Goal: Task Accomplishment & Management: Use online tool/utility

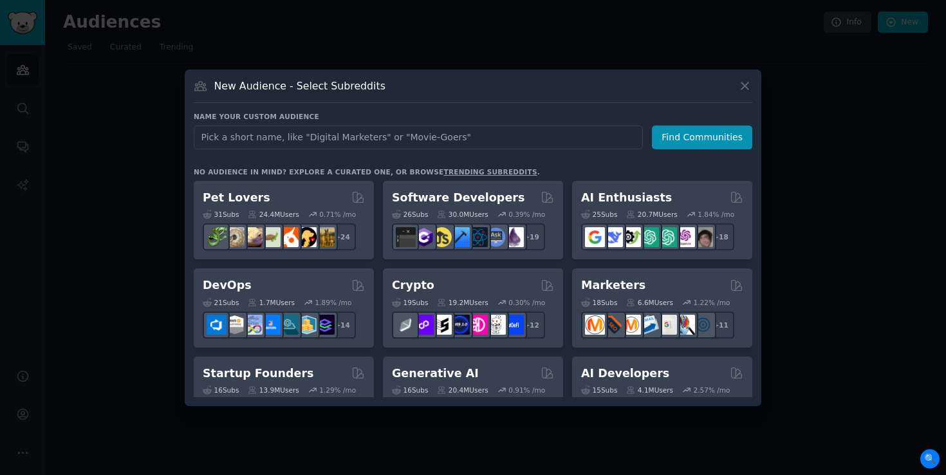
click at [736, 95] on div "New Audience - Select Subreddits" at bounding box center [473, 90] width 558 height 24
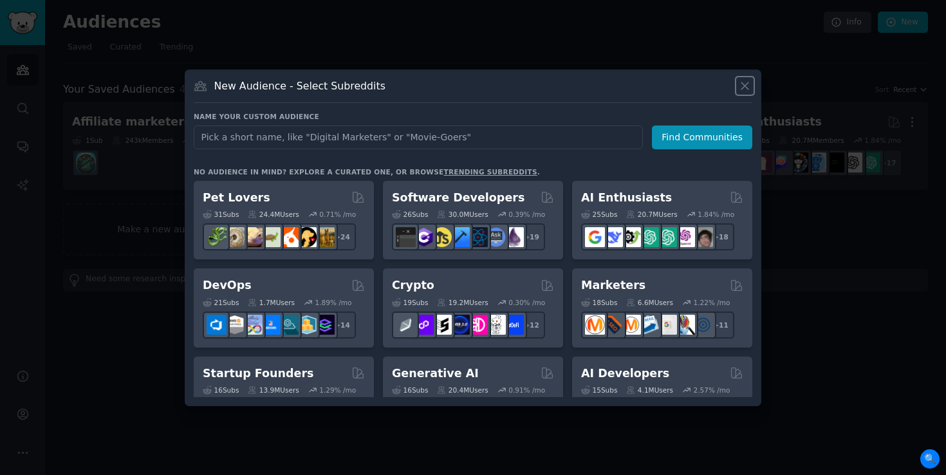
click at [751, 81] on icon at bounding box center [745, 86] width 14 height 14
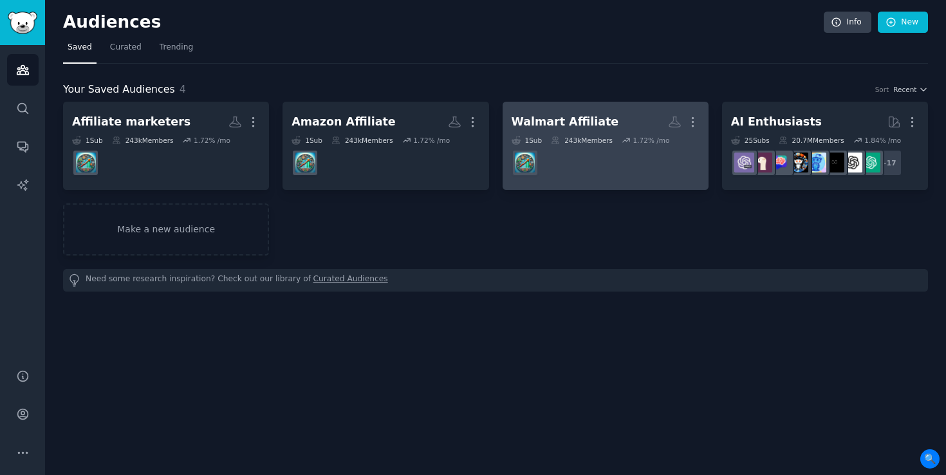
click at [558, 125] on div "Walmart Affiliate" at bounding box center [564, 122] width 107 height 16
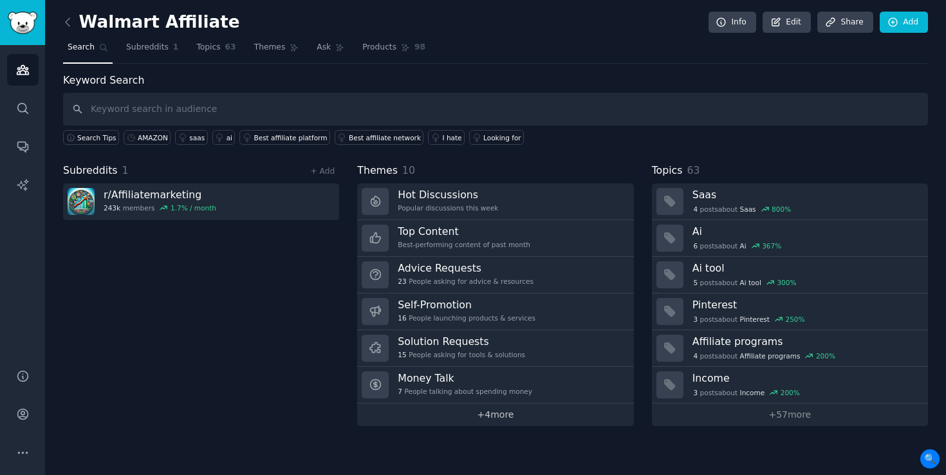
click at [495, 418] on link "+ 4 more" at bounding box center [495, 414] width 276 height 23
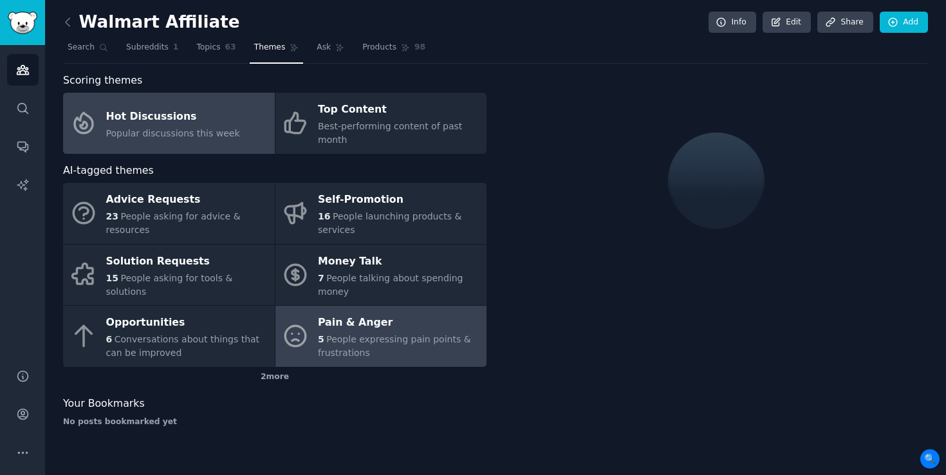
click at [404, 340] on span "People expressing pain points & frustrations" at bounding box center [394, 346] width 153 height 24
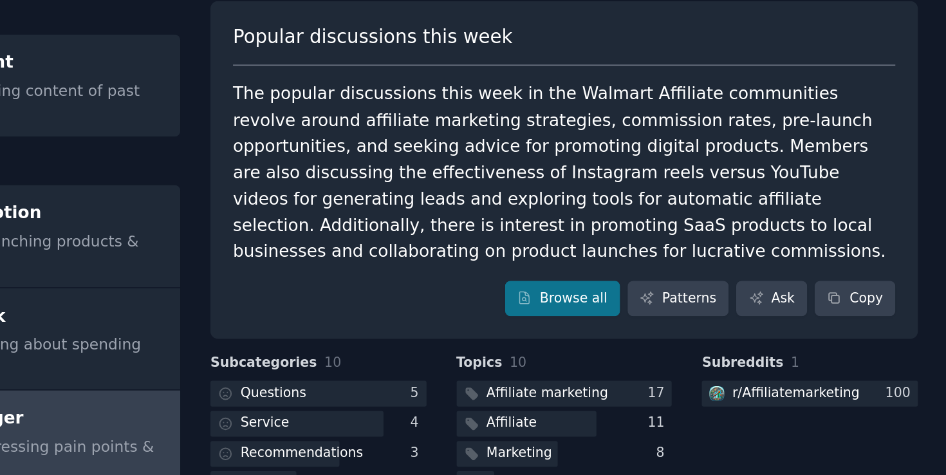
click at [535, 145] on div "The popular discussions this week in the Walmart Affiliate communities revolve …" at bounding box center [716, 175] width 396 height 111
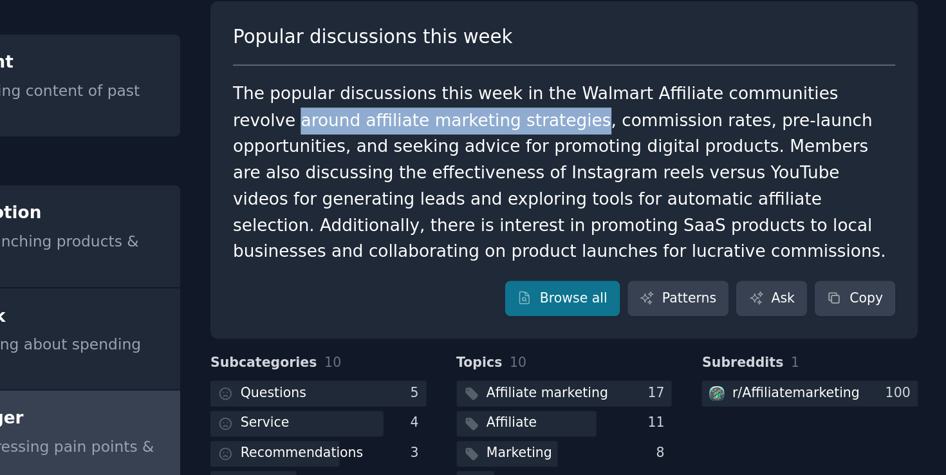
drag, startPoint x: 535, startPoint y: 145, endPoint x: 659, endPoint y: 149, distance: 124.2
click at [659, 149] on div "The popular discussions this week in the Walmart Affiliate communities revolve …" at bounding box center [716, 175] width 396 height 111
drag, startPoint x: 659, startPoint y: 149, endPoint x: 576, endPoint y: 150, distance: 82.4
click at [576, 150] on div "The popular discussions this week in the Walmart Affiliate communities revolve …" at bounding box center [716, 175] width 396 height 111
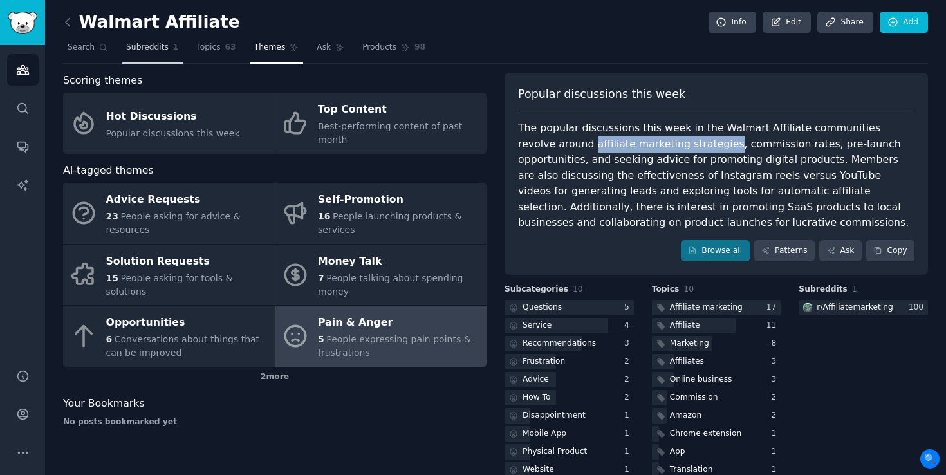
click at [164, 42] on span "Subreddits" at bounding box center [147, 48] width 42 height 12
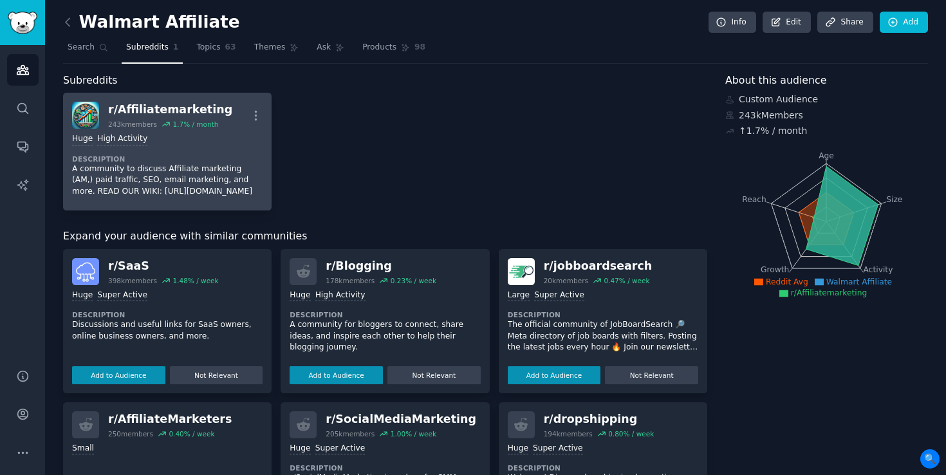
click at [198, 156] on dt "Description" at bounding box center [167, 158] width 190 height 9
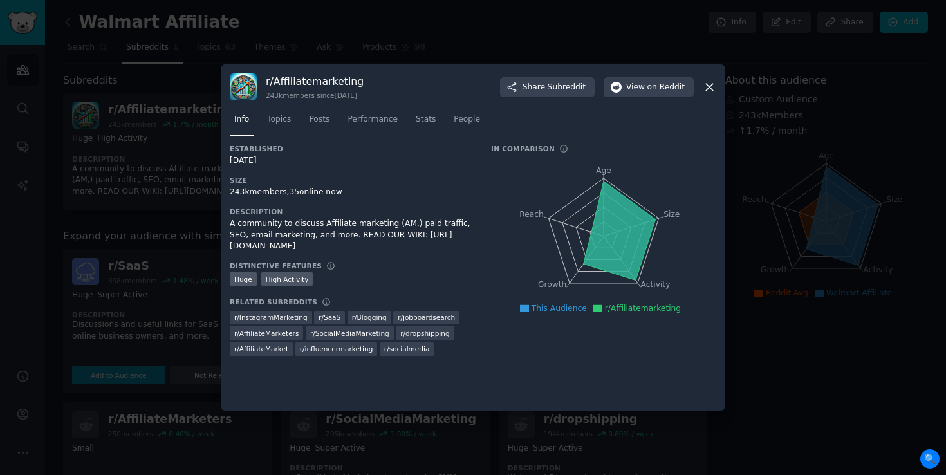
click at [708, 85] on icon at bounding box center [709, 87] width 14 height 14
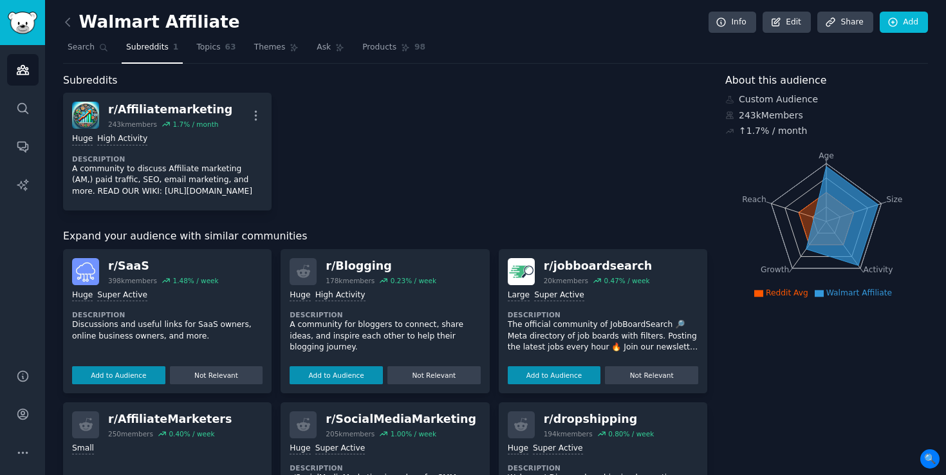
click at [106, 15] on h2 "Walmart Affiliate" at bounding box center [151, 22] width 177 height 21
drag, startPoint x: 106, startPoint y: 15, endPoint x: 181, endPoint y: 21, distance: 74.8
click at [181, 21] on h2 "Walmart Affiliate" at bounding box center [151, 22] width 177 height 21
copy h2 "Walmart Affiliate"
click at [70, 17] on icon at bounding box center [68, 22] width 14 height 14
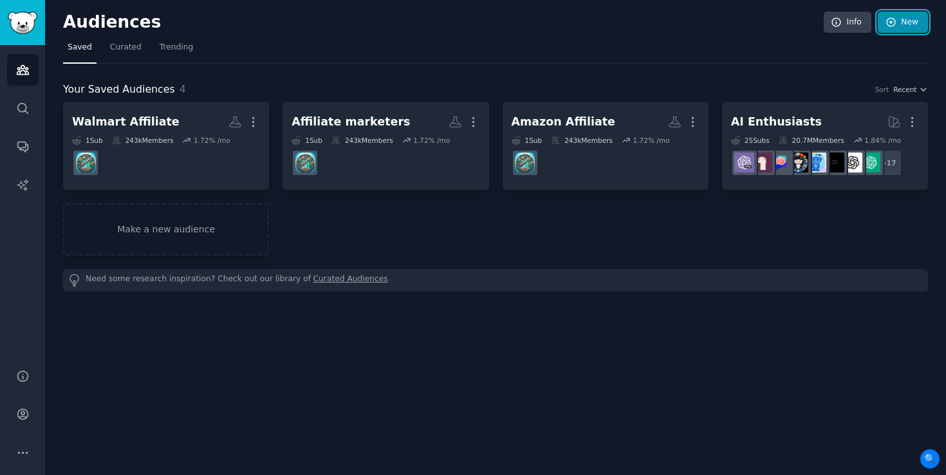
click at [904, 21] on link "New" at bounding box center [902, 23] width 50 height 22
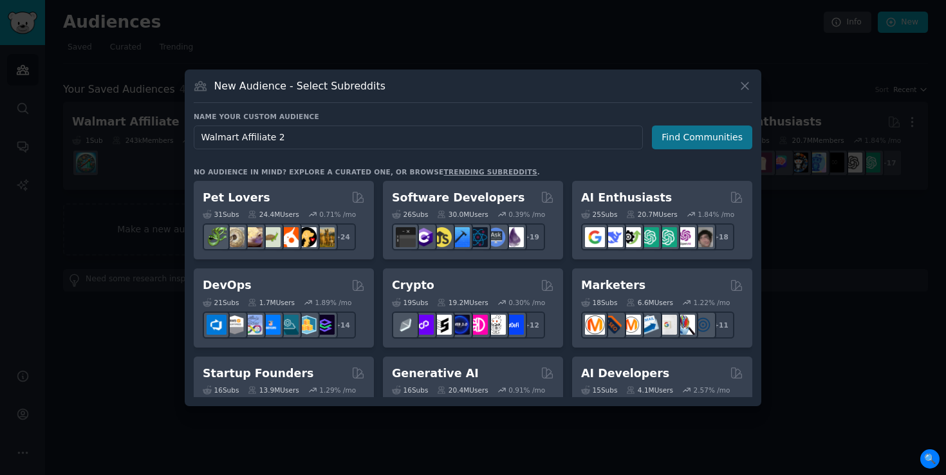
type input "Walmart Affiliate 2"
click at [668, 137] on button "Find Communities" at bounding box center [702, 137] width 100 height 24
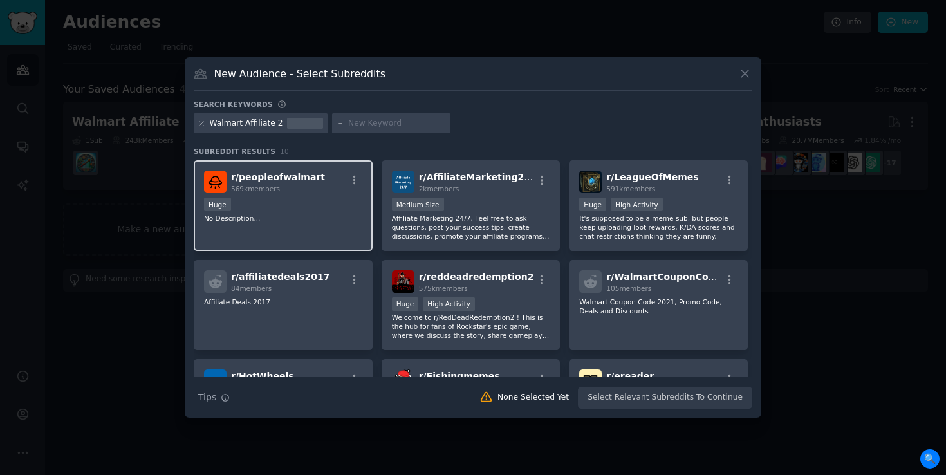
click at [231, 218] on p "No Description..." at bounding box center [283, 218] width 158 height 9
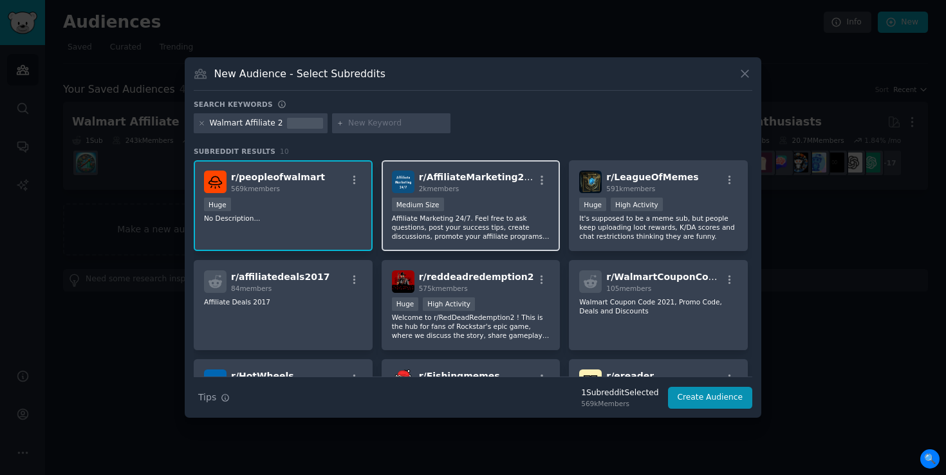
click at [540, 223] on p "Affiliate Marketing 24/7. Feel free to ask questions, post your success tips, c…" at bounding box center [471, 227] width 158 height 27
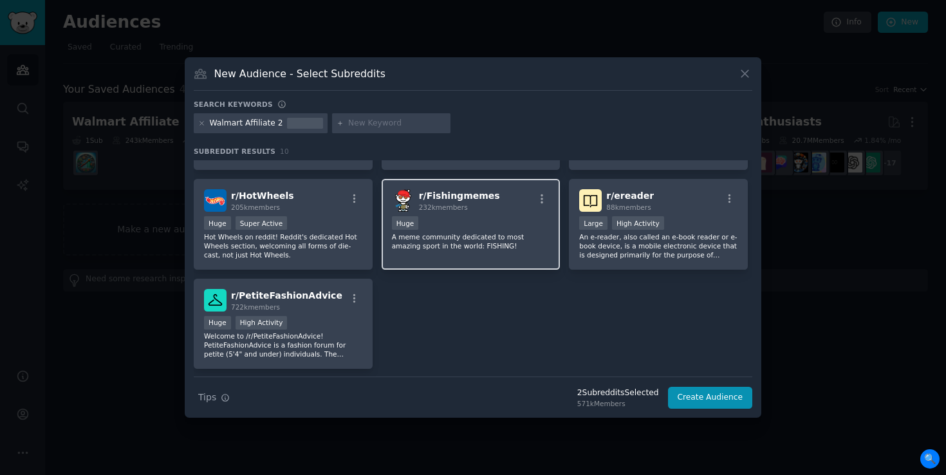
scroll to position [179, 0]
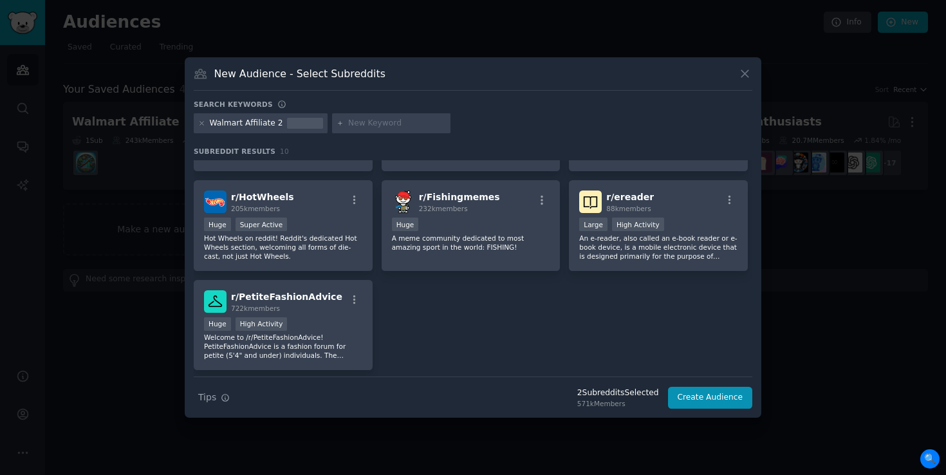
click at [272, 123] on div "Walmart Affiliate 2" at bounding box center [246, 124] width 73 height 12
click at [297, 123] on div at bounding box center [305, 124] width 36 height 12
click at [367, 116] on div at bounding box center [391, 123] width 118 height 21
click at [367, 125] on input "text" at bounding box center [397, 124] width 98 height 12
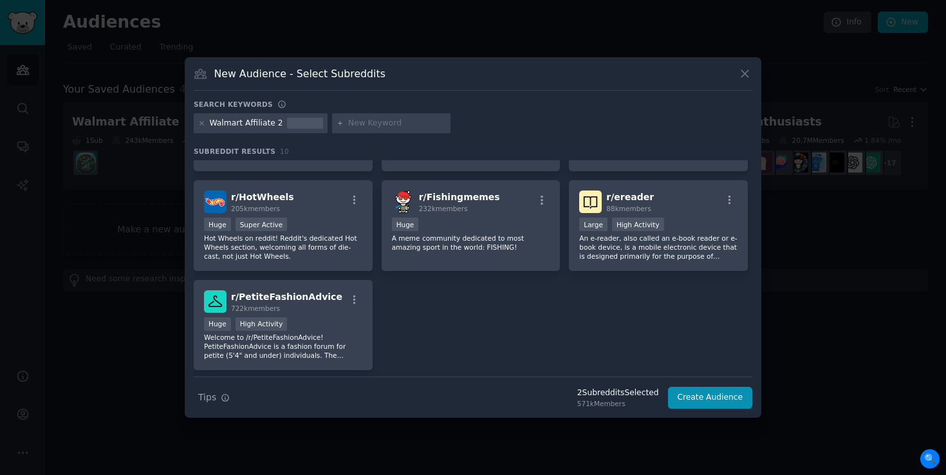
type input "Q"
type input "WALMART"
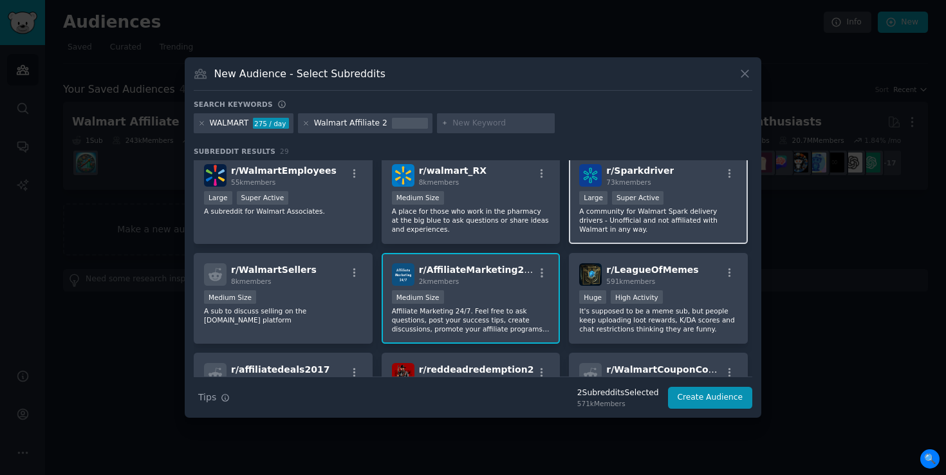
scroll to position [76, 0]
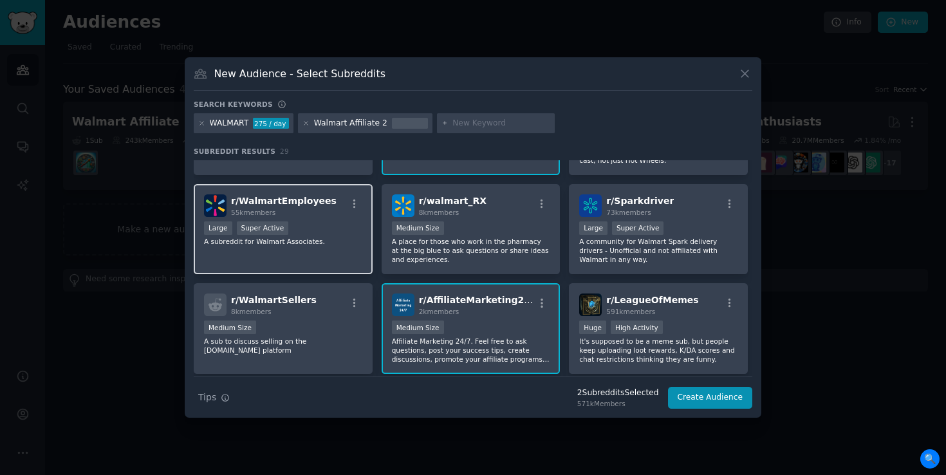
click at [304, 222] on div "Large Super Active" at bounding box center [283, 229] width 158 height 16
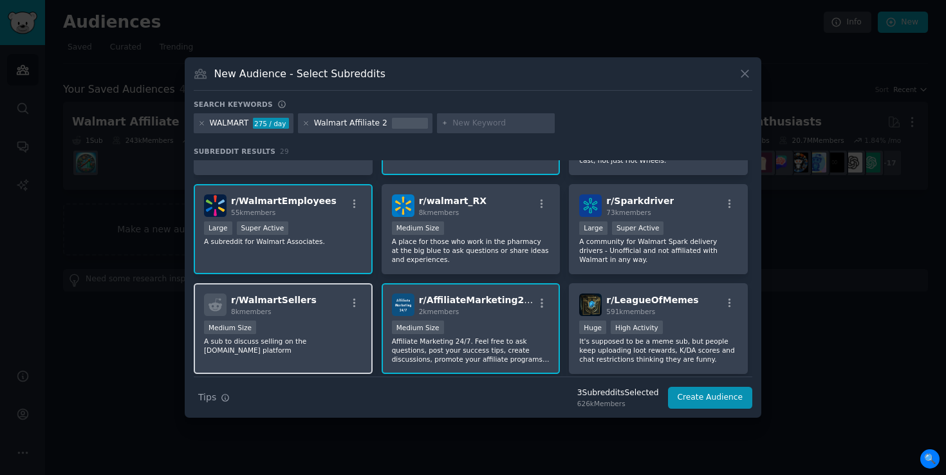
click at [308, 344] on p "A sub to discuss selling on the [DOMAIN_NAME] platform" at bounding box center [283, 345] width 158 height 18
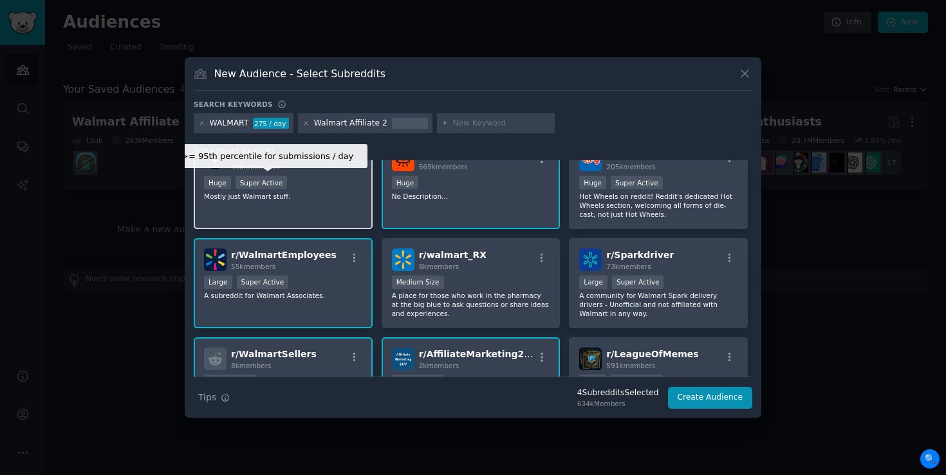
scroll to position [0, 0]
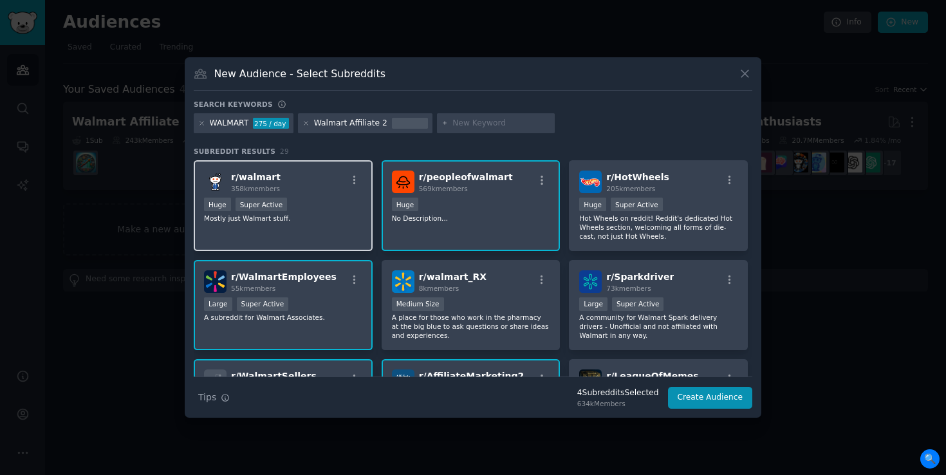
click at [315, 199] on div ">= 95th percentile for submissions / day Huge Super Active" at bounding box center [283, 205] width 158 height 16
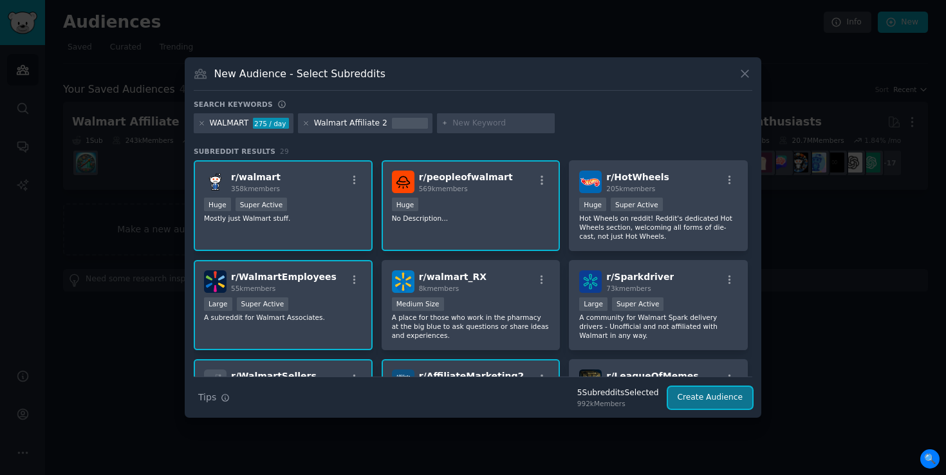
click at [715, 396] on button "Create Audience" at bounding box center [710, 398] width 85 height 22
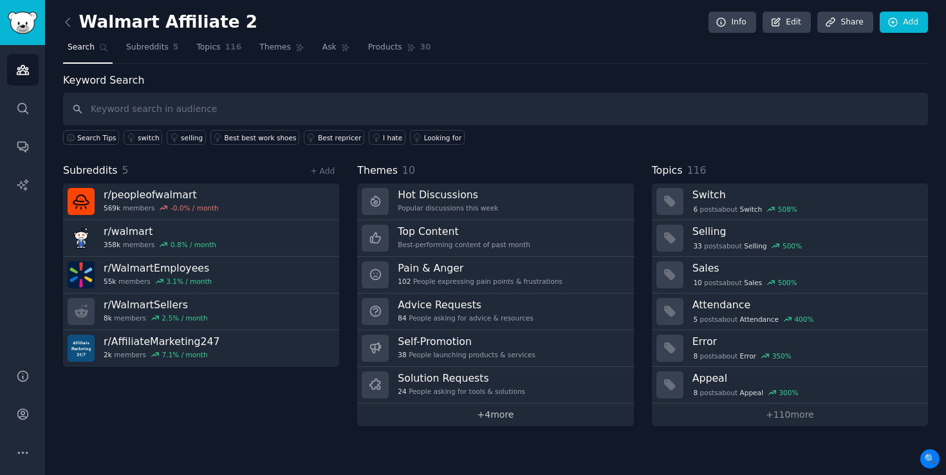
click at [450, 419] on link "+ 4 more" at bounding box center [495, 414] width 276 height 23
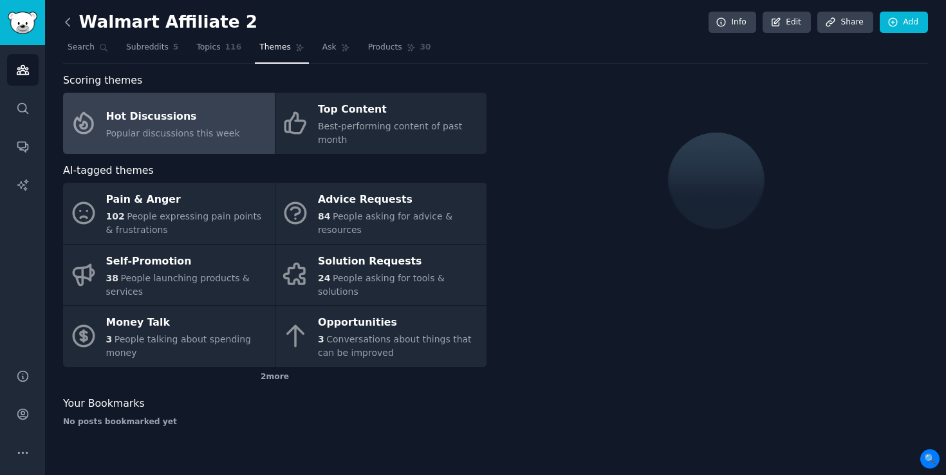
click at [68, 18] on icon at bounding box center [68, 22] width 14 height 14
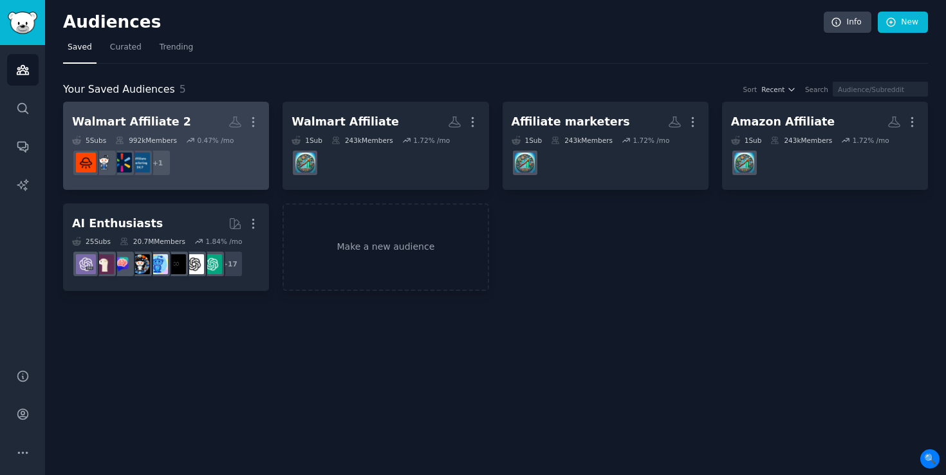
click at [140, 130] on h2 "Walmart Affiliate 2 Custom Audience More" at bounding box center [166, 122] width 188 height 23
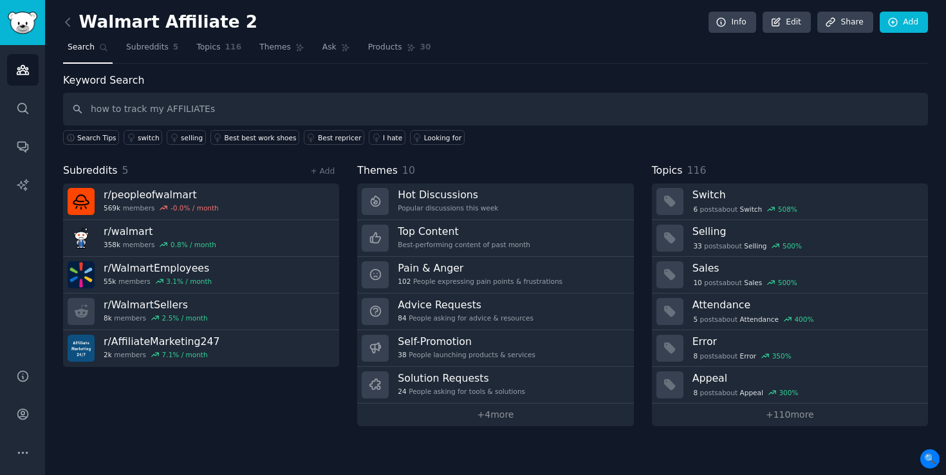
type input "how to track my AFFILIATEs"
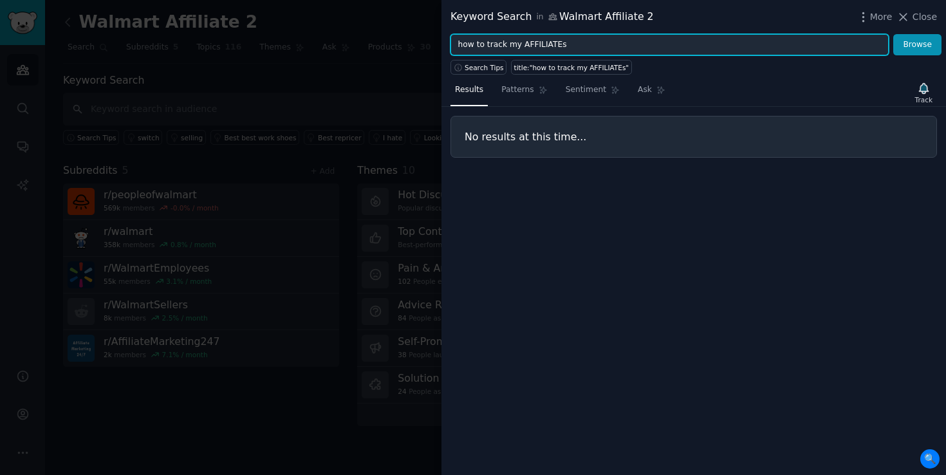
click at [529, 42] on input "how to track my AFFILIATEs" at bounding box center [669, 45] width 438 height 22
click at [893, 34] on button "Browse" at bounding box center [917, 45] width 48 height 22
drag, startPoint x: 484, startPoint y: 44, endPoint x: 371, endPoint y: 50, distance: 113.4
click at [371, 50] on div "Keyword Search in Walmart Affiliate 2 More Close how to track my affiliates Bro…" at bounding box center [473, 237] width 946 height 475
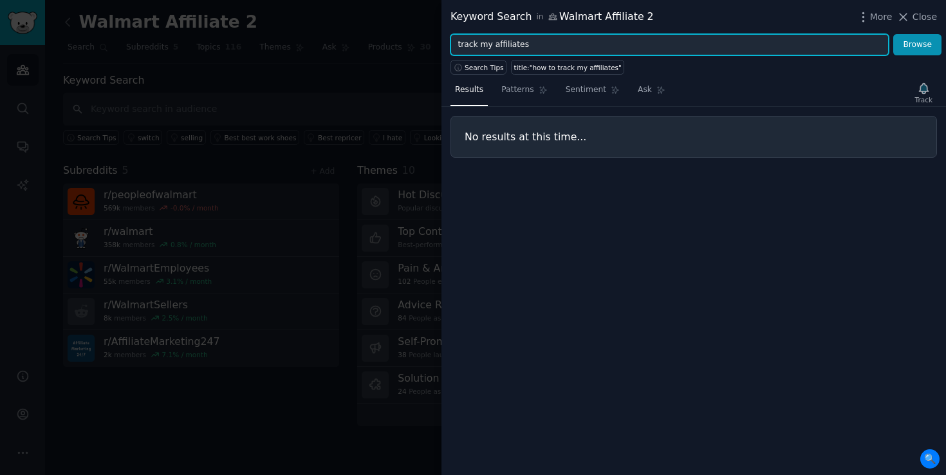
click at [893, 34] on button "Browse" at bounding box center [917, 45] width 48 height 22
click at [558, 47] on input "track my affiliates" at bounding box center [669, 45] width 438 height 22
click at [893, 34] on button "Browse" at bounding box center [917, 45] width 48 height 22
click at [491, 46] on input "track my affiliate" at bounding box center [669, 45] width 438 height 22
click at [893, 34] on button "Browse" at bounding box center [917, 45] width 48 height 22
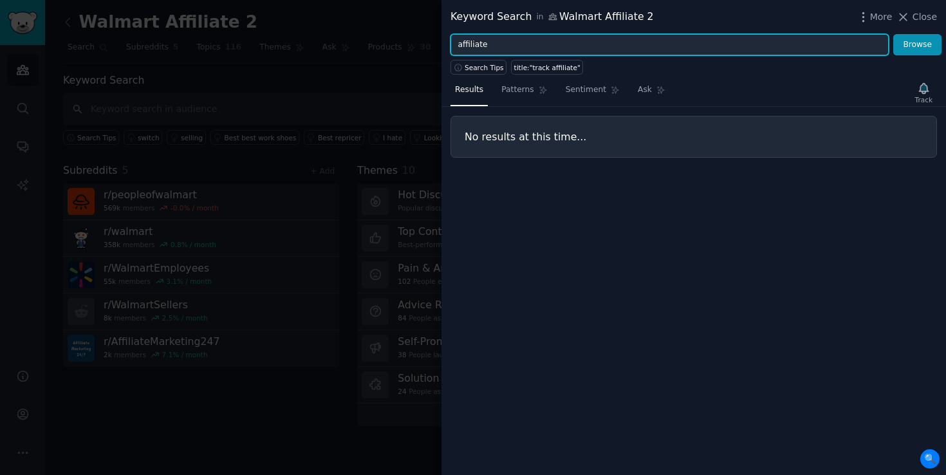
click at [893, 34] on button "Browse" at bounding box center [917, 45] width 48 height 22
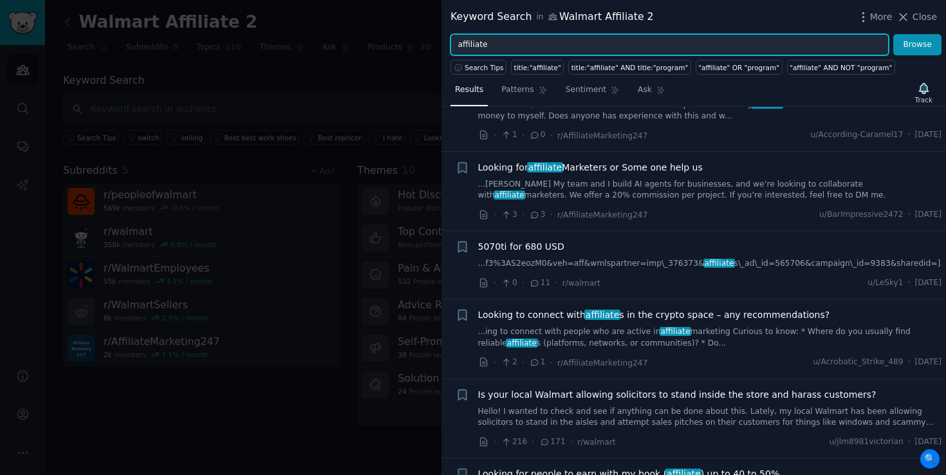
scroll to position [169, 0]
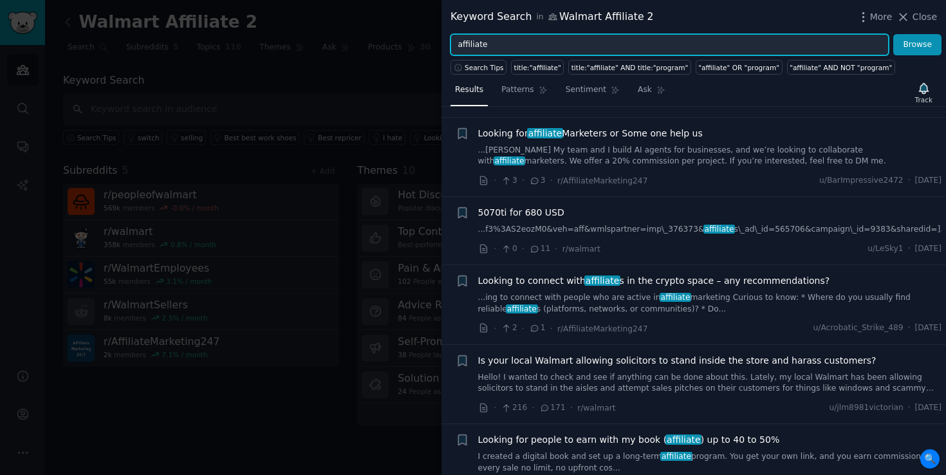
click at [596, 46] on input "affiliate" at bounding box center [669, 45] width 438 height 22
click at [893, 34] on button "Browse" at bounding box center [917, 45] width 48 height 22
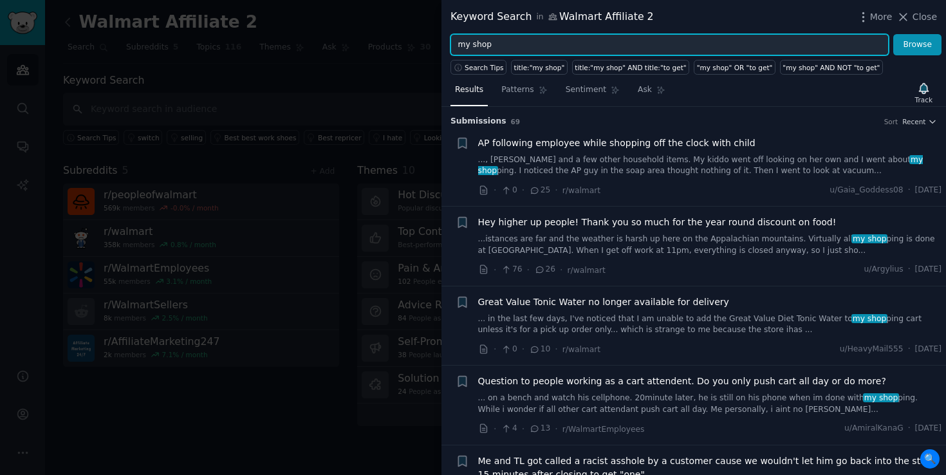
click at [541, 44] on input "my shop" at bounding box center [669, 45] width 438 height 22
type input "alternative to"
click at [893, 34] on button "Browse" at bounding box center [917, 45] width 48 height 22
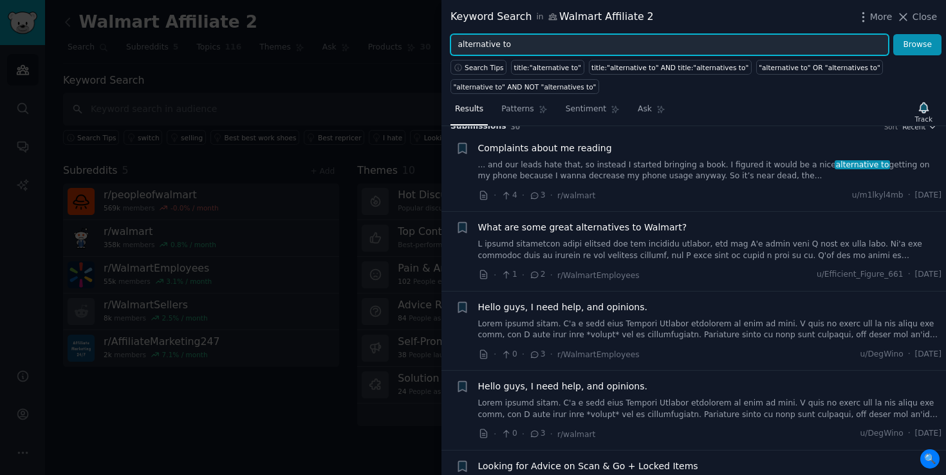
scroll to position [17, 0]
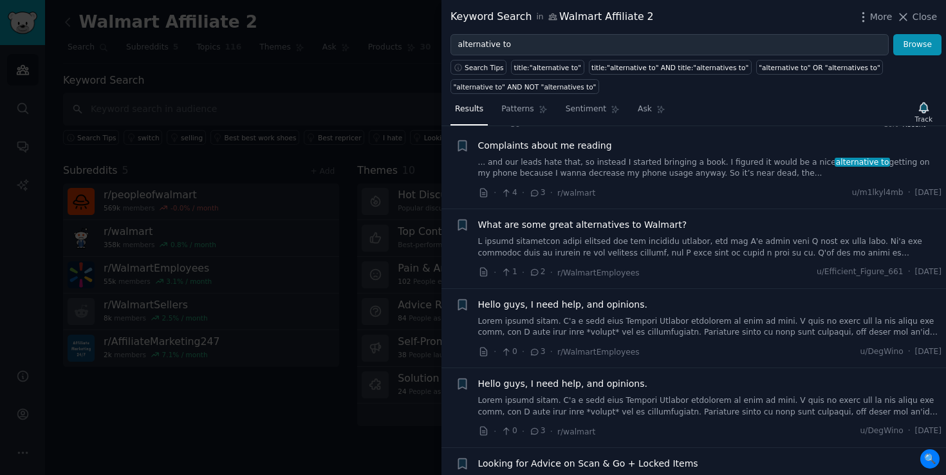
click at [616, 252] on link at bounding box center [710, 247] width 464 height 23
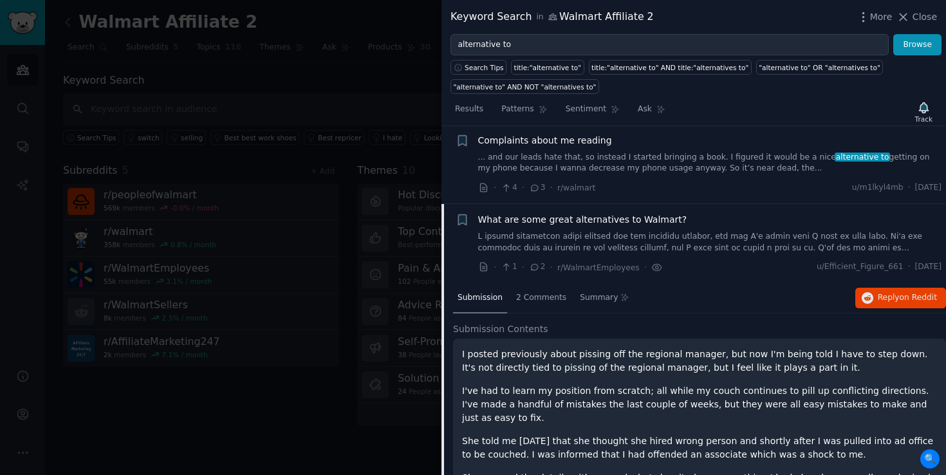
scroll to position [23, 0]
click at [538, 289] on div "2 Comments" at bounding box center [540, 297] width 59 height 31
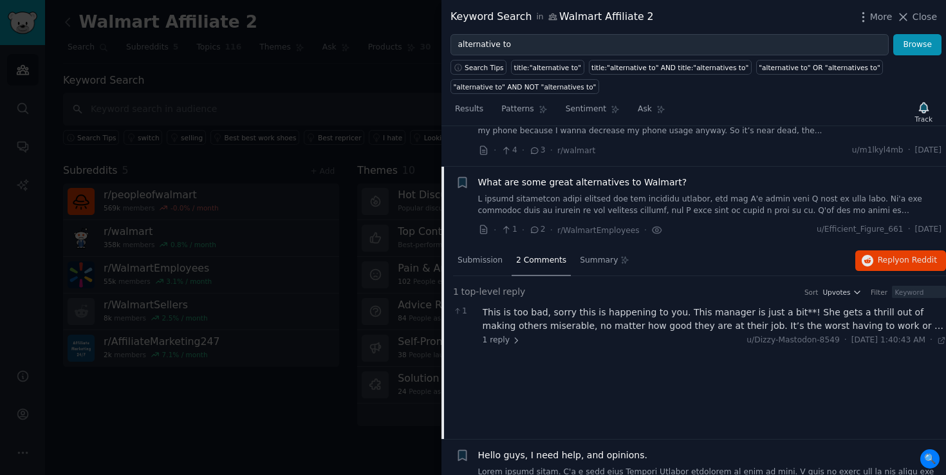
scroll to position [0, 0]
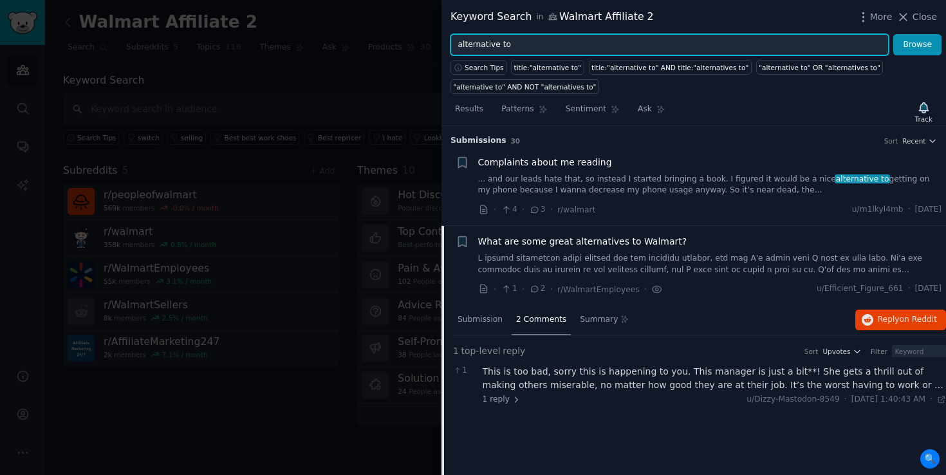
click at [529, 41] on input "alternative to" at bounding box center [669, 45] width 438 height 22
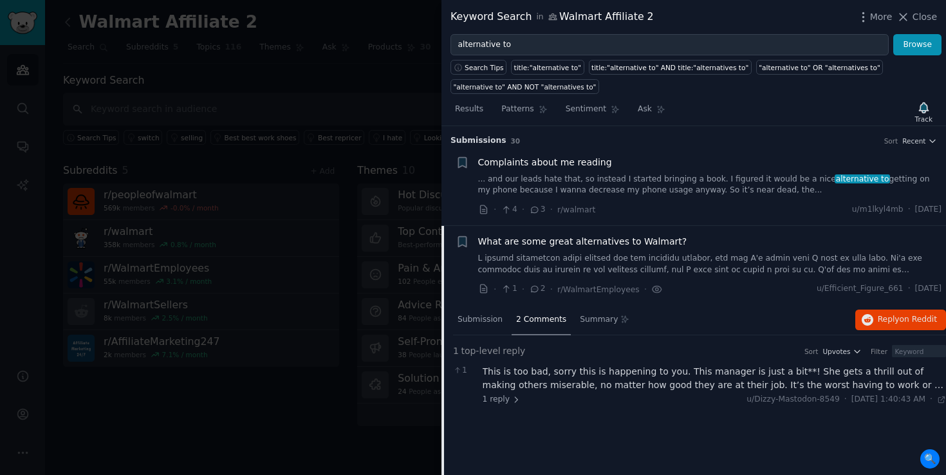
click at [237, 290] on div at bounding box center [473, 237] width 946 height 475
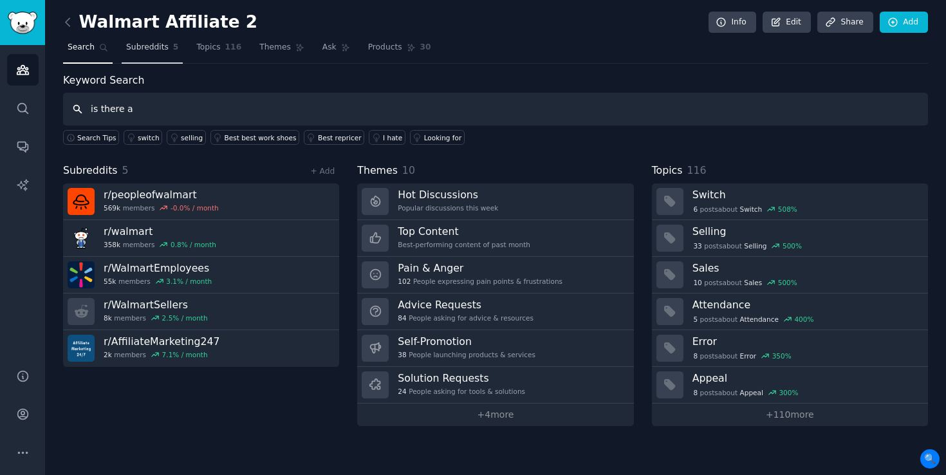
type input "is there a"
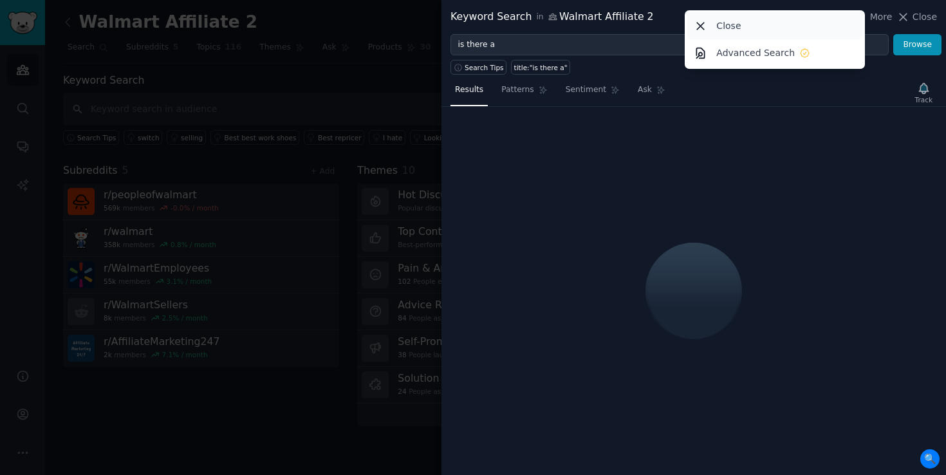
click at [698, 21] on icon at bounding box center [700, 26] width 14 height 14
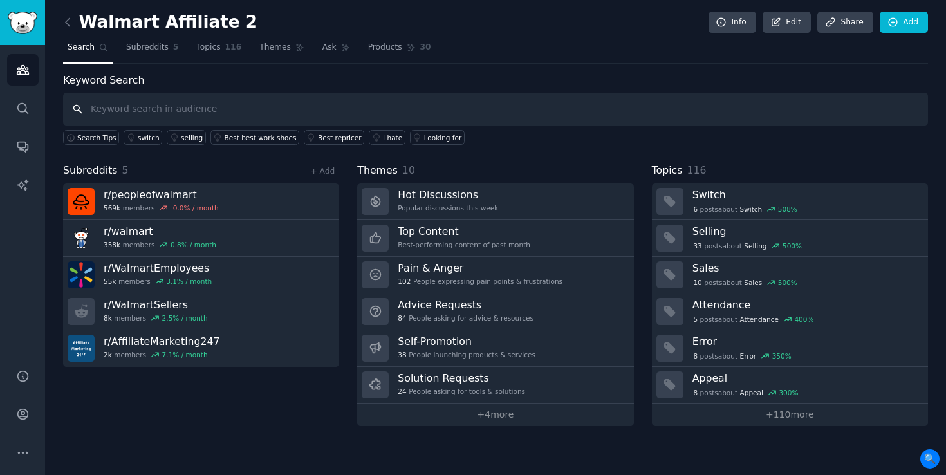
click at [268, 102] on input "text" at bounding box center [495, 109] width 865 height 33
type input "is there a"
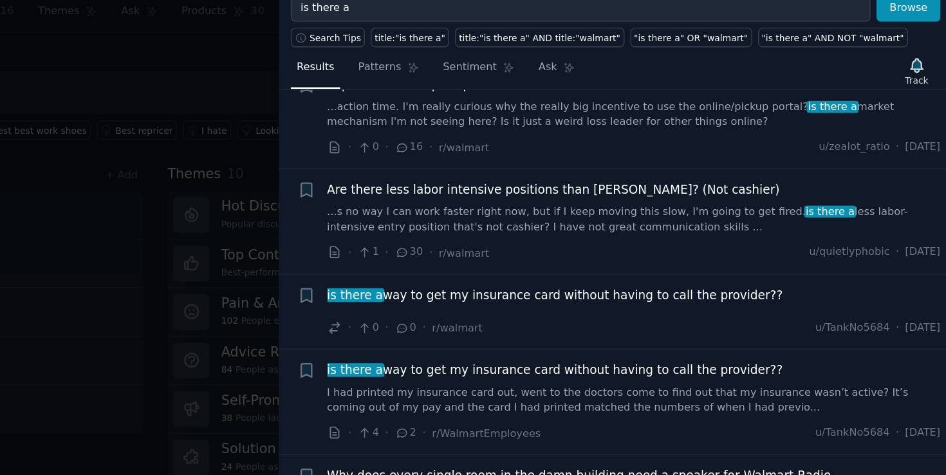
scroll to position [286, 0]
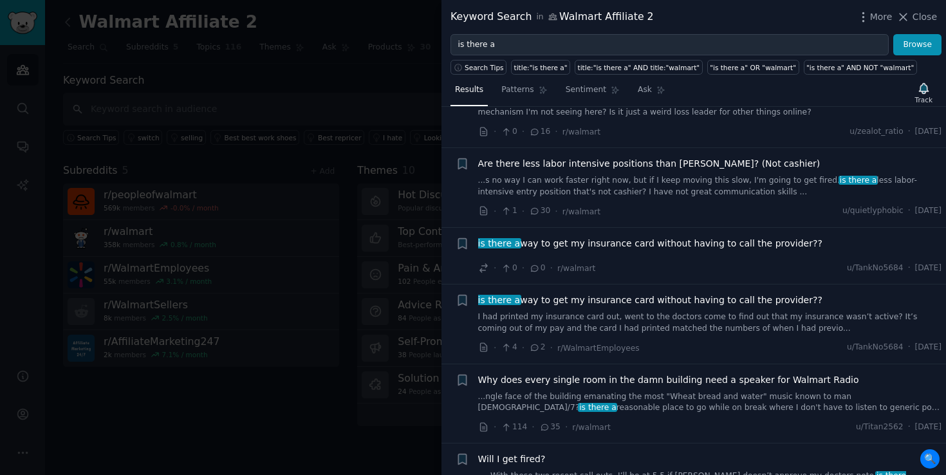
click at [317, 245] on div at bounding box center [473, 237] width 946 height 475
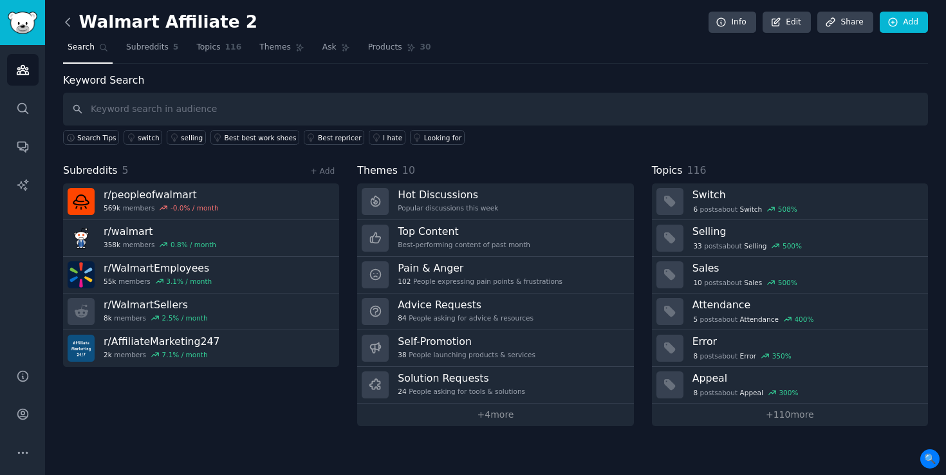
click at [66, 23] on icon at bounding box center [68, 22] width 4 height 8
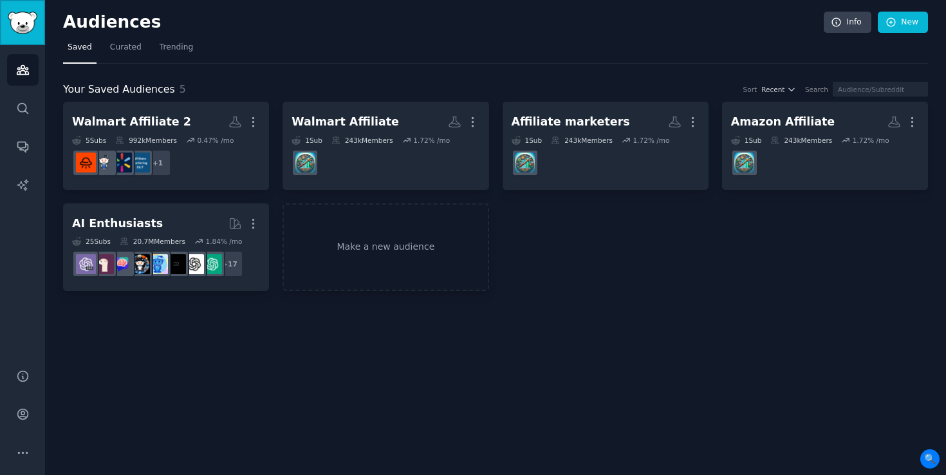
click at [34, 32] on img "Sidebar" at bounding box center [23, 23] width 30 height 23
click at [401, 250] on link "Make a new audience" at bounding box center [385, 247] width 206 height 88
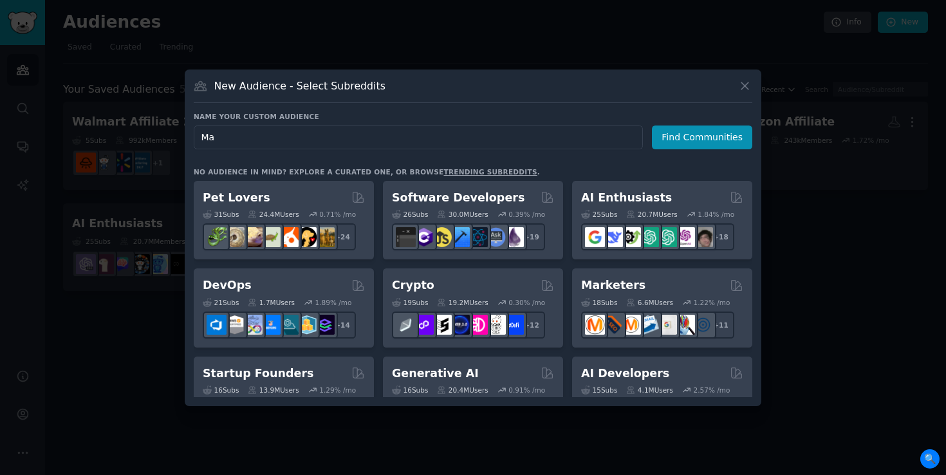
type input "M"
type input "S"
type input "marketer"
click button "Find Communities" at bounding box center [702, 137] width 100 height 24
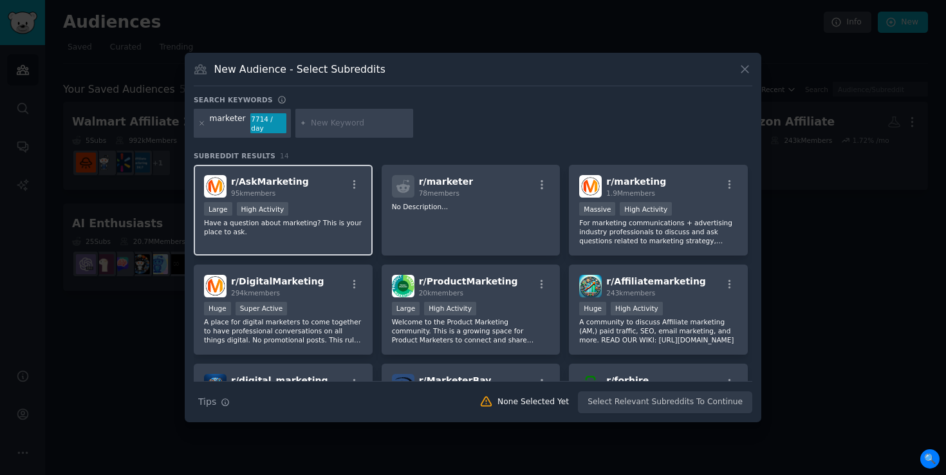
click at [344, 188] on div "r/ AskMarketing 95k members" at bounding box center [283, 186] width 158 height 23
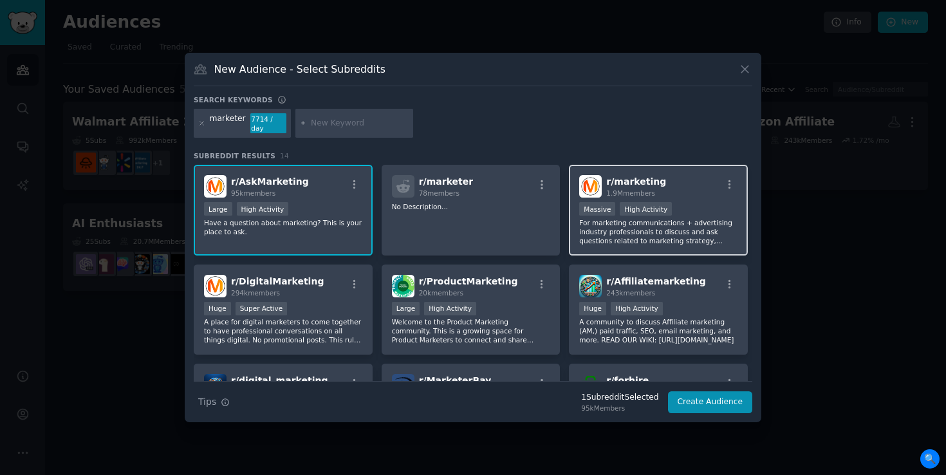
click at [663, 211] on div ">= 80th percentile for submissions / day Massive High Activity" at bounding box center [658, 210] width 158 height 16
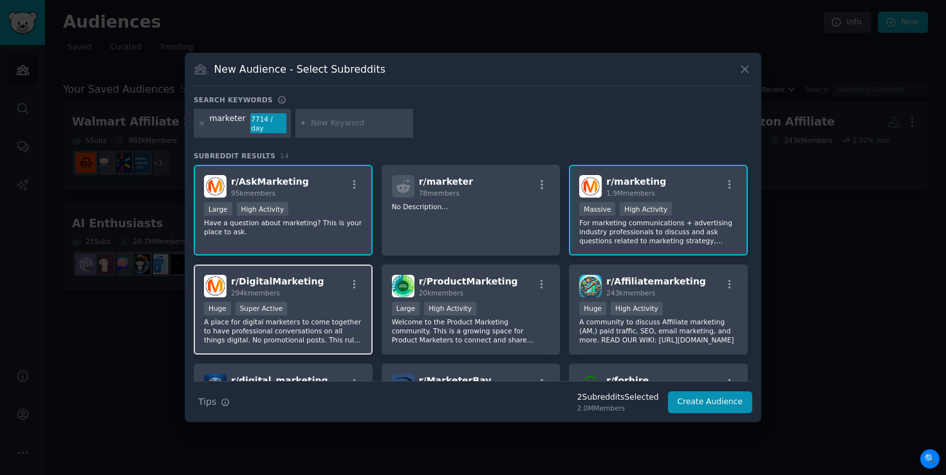
click at [344, 293] on div "r/ DigitalMarketing 294k members Huge Super Active A place for digital marketer…" at bounding box center [283, 309] width 179 height 91
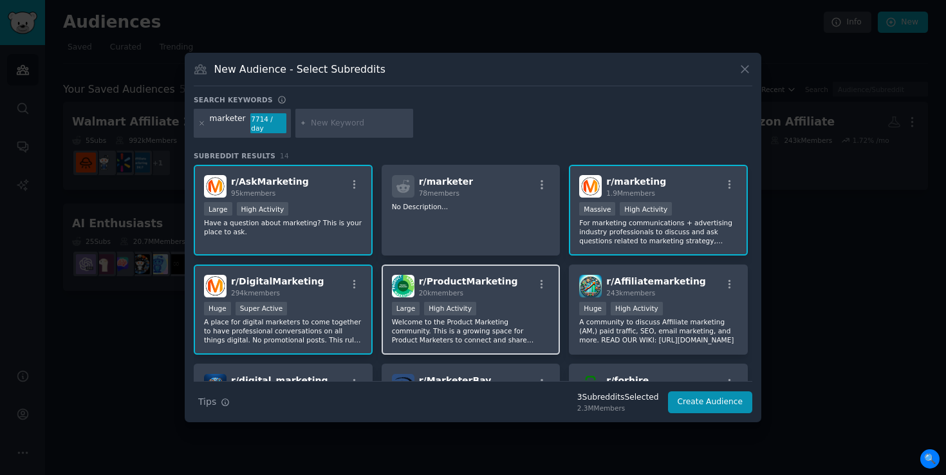
click at [478, 293] on div "r/ ProductMarketing 20k members Large High Activity Welcome to the Product Mark…" at bounding box center [470, 309] width 179 height 91
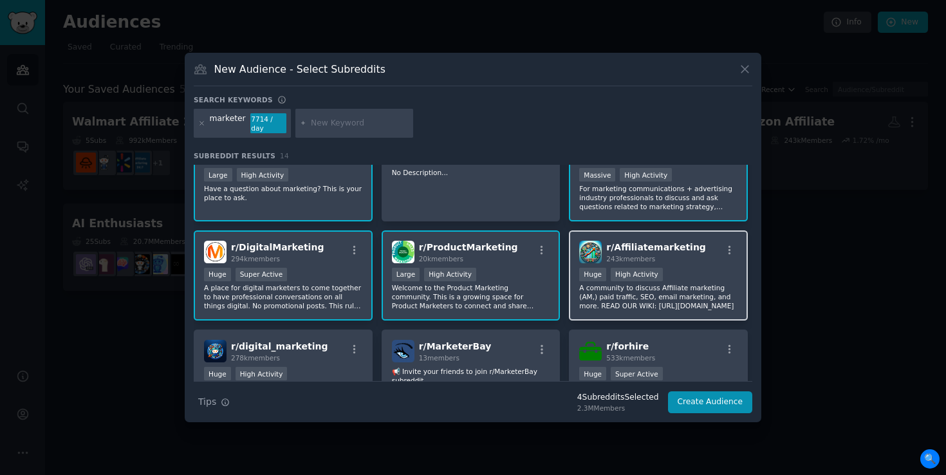
scroll to position [39, 0]
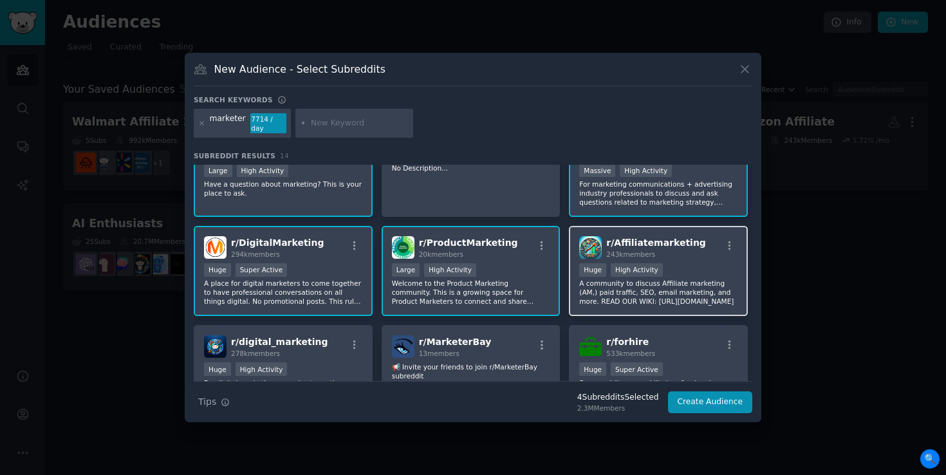
click at [651, 237] on span "r/ Affiliatemarketing" at bounding box center [656, 242] width 100 height 10
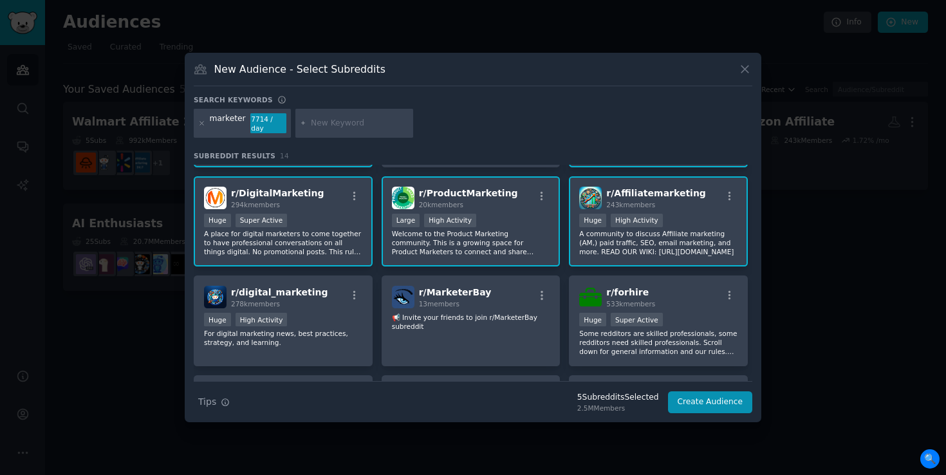
scroll to position [122, 0]
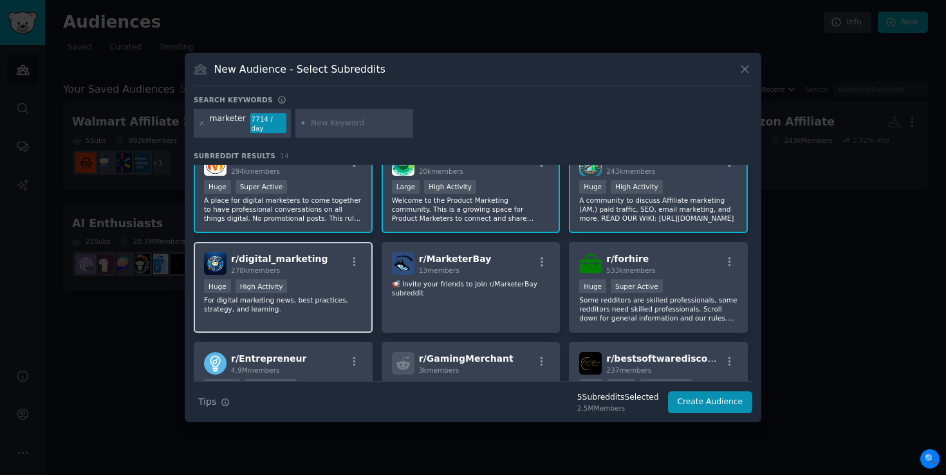
click at [322, 264] on div "r/ digital_marketing 278k members" at bounding box center [283, 263] width 158 height 23
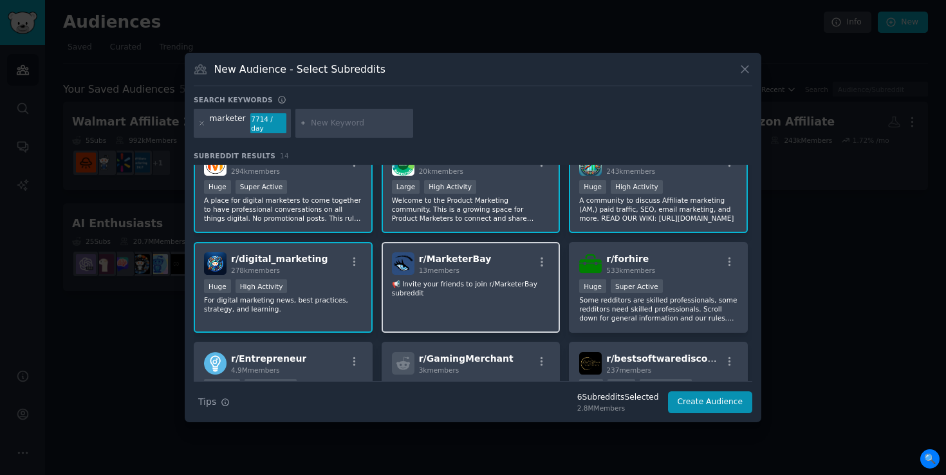
click at [515, 280] on p "📢 Invite your friends to join r/MarketerBay subreddit" at bounding box center [471, 288] width 158 height 18
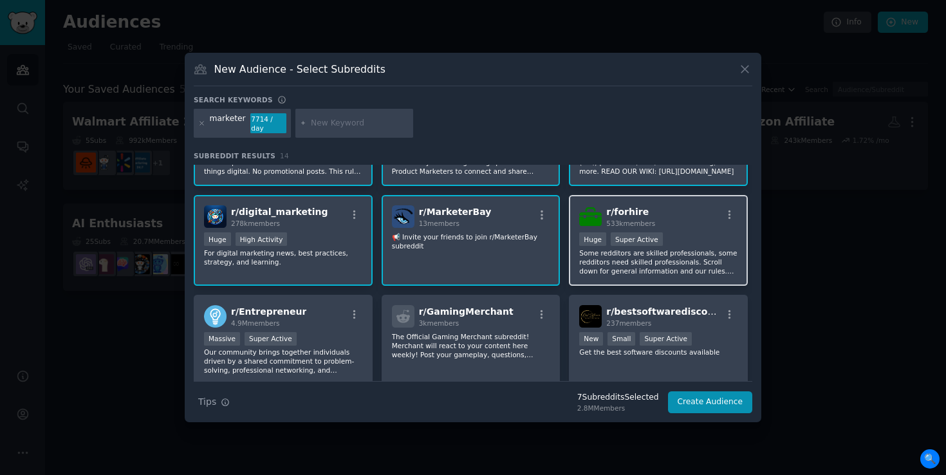
scroll to position [201, 0]
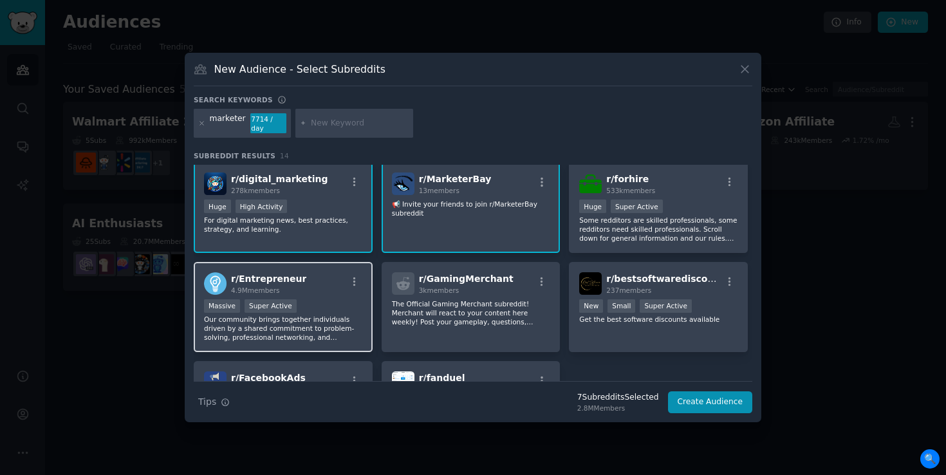
click at [328, 285] on div "r/ Entrepreneur 4.9M members" at bounding box center [283, 283] width 158 height 23
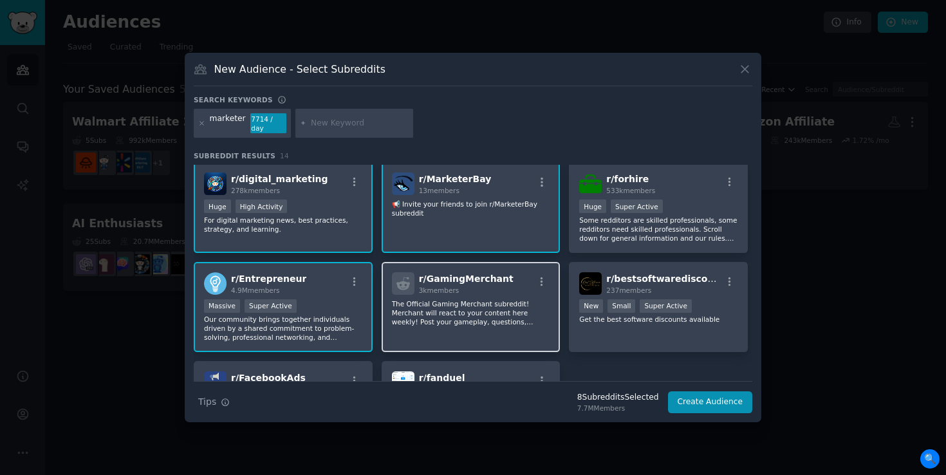
scroll to position [317, 0]
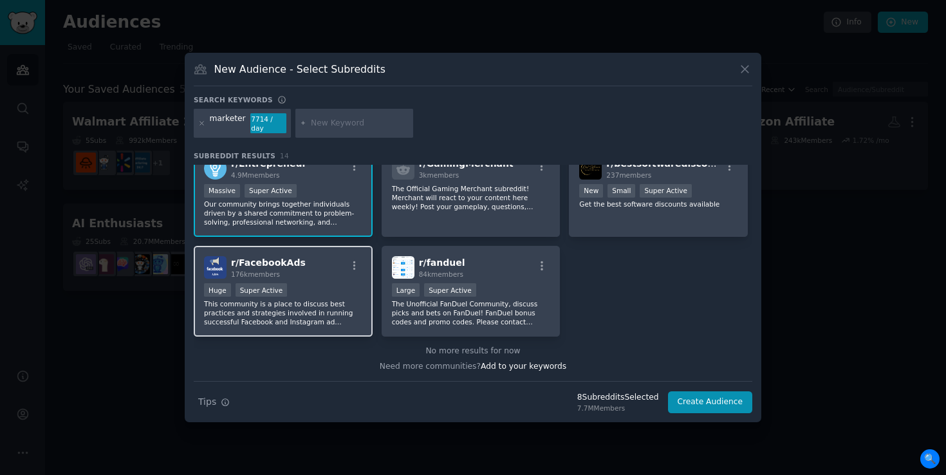
click at [322, 246] on div "r/ FacebookAds 176k members Huge Super Active This community is a place to disc…" at bounding box center [283, 291] width 179 height 91
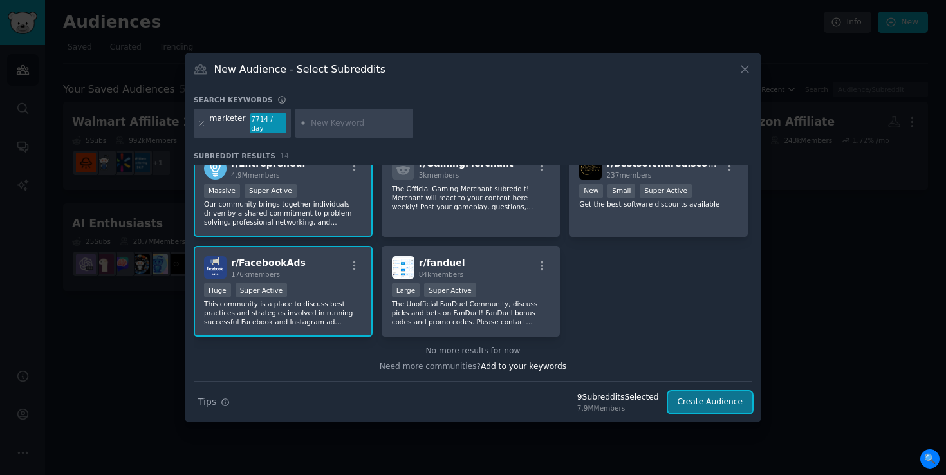
click at [701, 391] on button "Create Audience" at bounding box center [710, 402] width 85 height 22
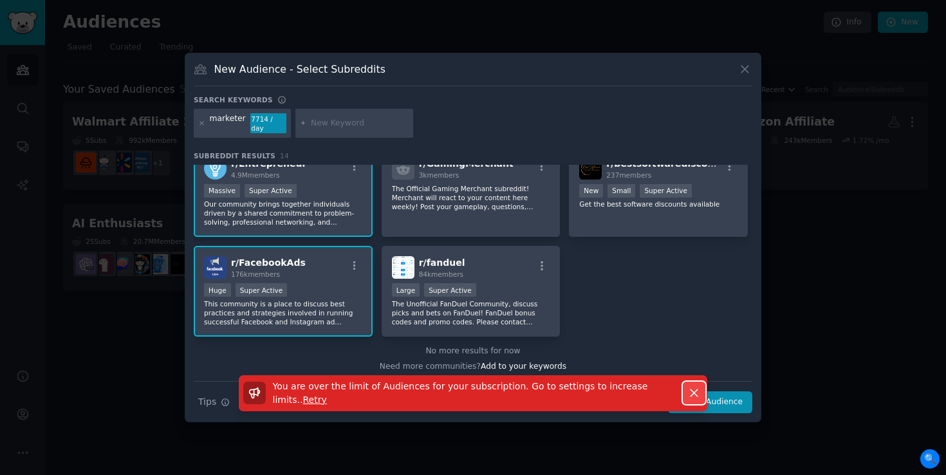
click at [689, 386] on icon "button" at bounding box center [694, 393] width 14 height 14
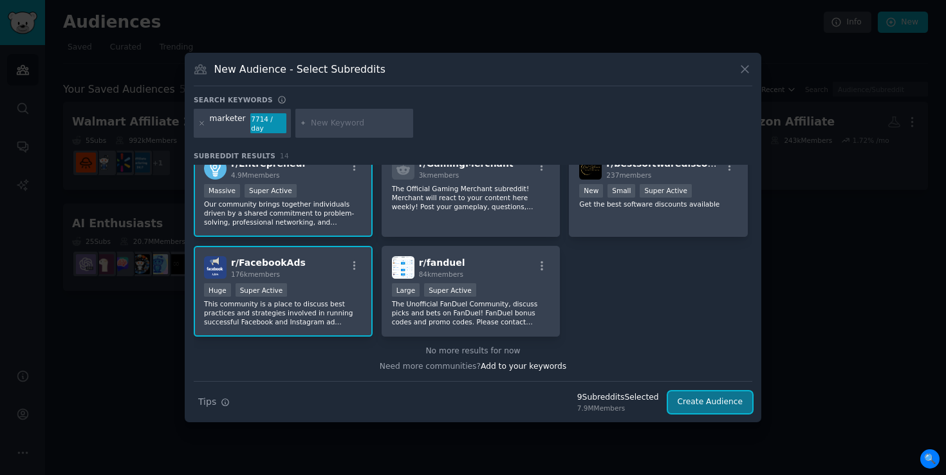
click at [684, 399] on button "Create Audience" at bounding box center [710, 402] width 85 height 22
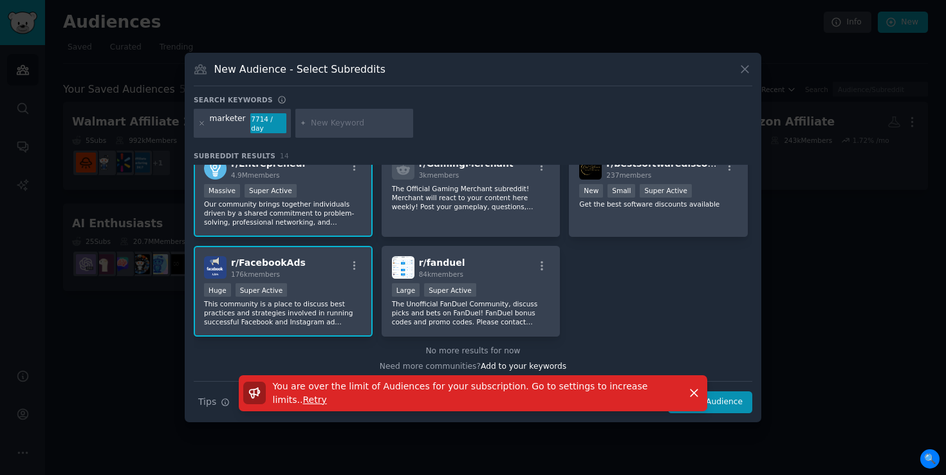
click at [345, 283] on div "Huge Super Active" at bounding box center [283, 291] width 158 height 16
click at [739, 405] on div "You are over the limit of Audiences for your subscription. Go to settings to in…" at bounding box center [473, 399] width 576 height 48
click at [735, 399] on div "You are over the limit of Audiences for your subscription. Go to settings to in…" at bounding box center [473, 399] width 576 height 48
click at [724, 399] on div "You are over the limit of Audiences for your subscription. Go to settings to in…" at bounding box center [473, 393] width 504 height 36
click at [686, 388] on button "Dismiss" at bounding box center [694, 392] width 23 height 23
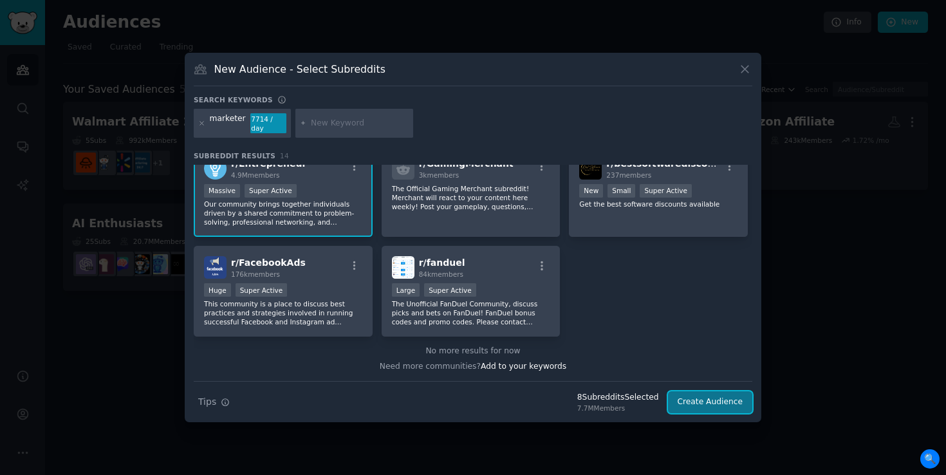
click at [710, 398] on button "Create Audience" at bounding box center [710, 402] width 85 height 22
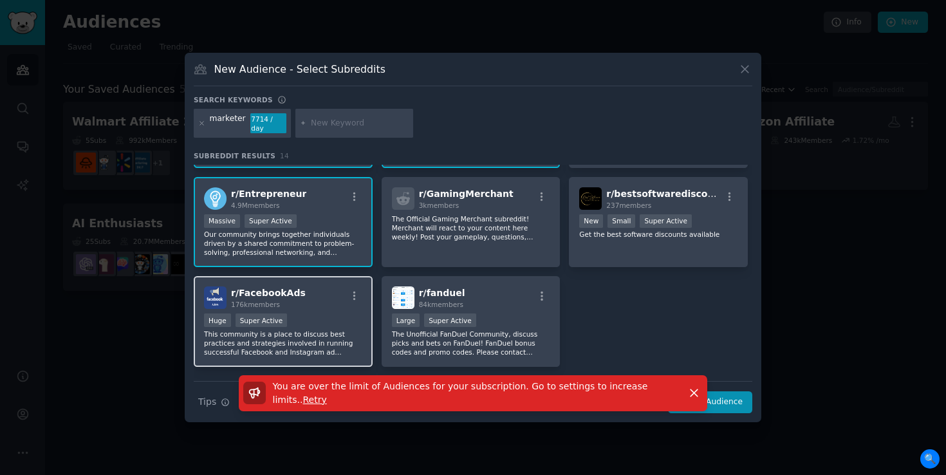
scroll to position [229, 0]
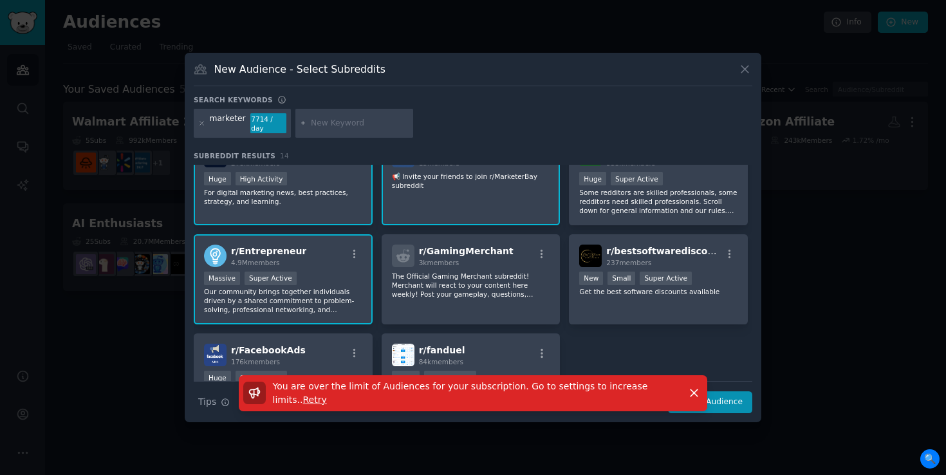
click at [333, 246] on div "r/ Entrepreneur 4.9M members" at bounding box center [283, 255] width 158 height 23
click at [733, 396] on div "You are over the limit of Audiences for your subscription. Go to settings to in…" at bounding box center [473, 399] width 576 height 48
click at [730, 398] on div "You are over the limit of Audiences for your subscription. Go to settings to in…" at bounding box center [473, 399] width 576 height 48
click at [699, 391] on icon "button" at bounding box center [694, 393] width 14 height 14
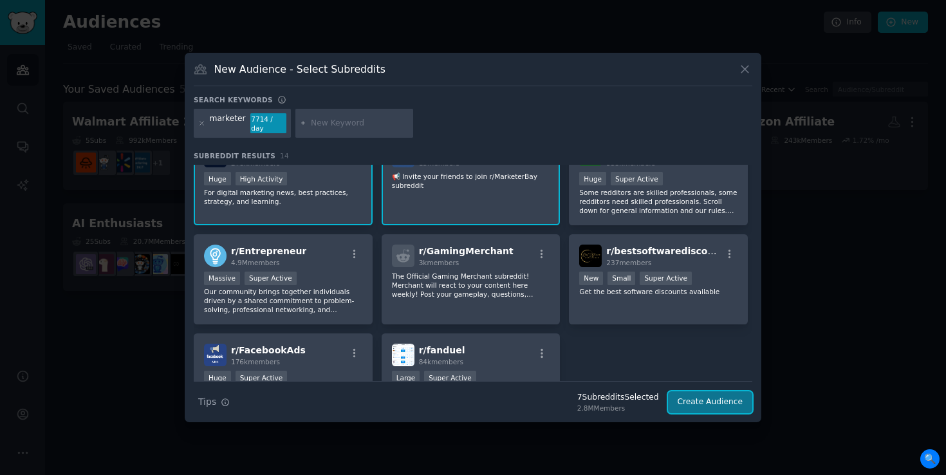
click at [711, 395] on button "Create Audience" at bounding box center [710, 402] width 85 height 22
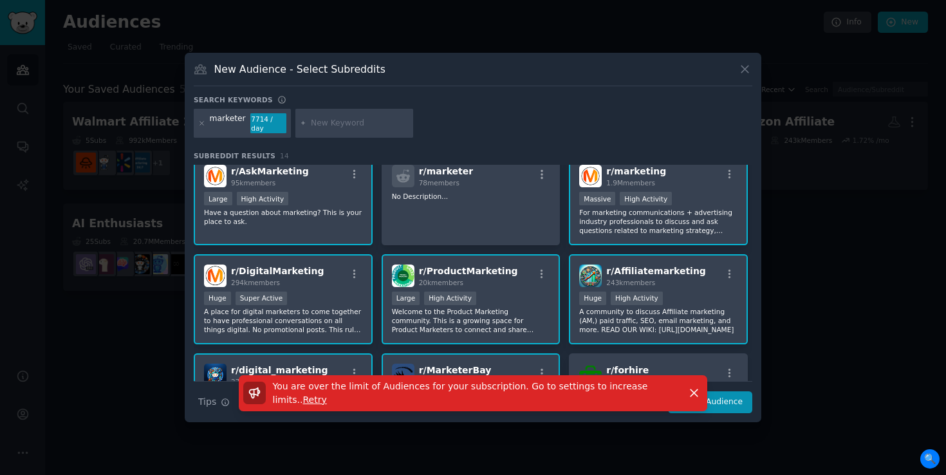
scroll to position [0, 0]
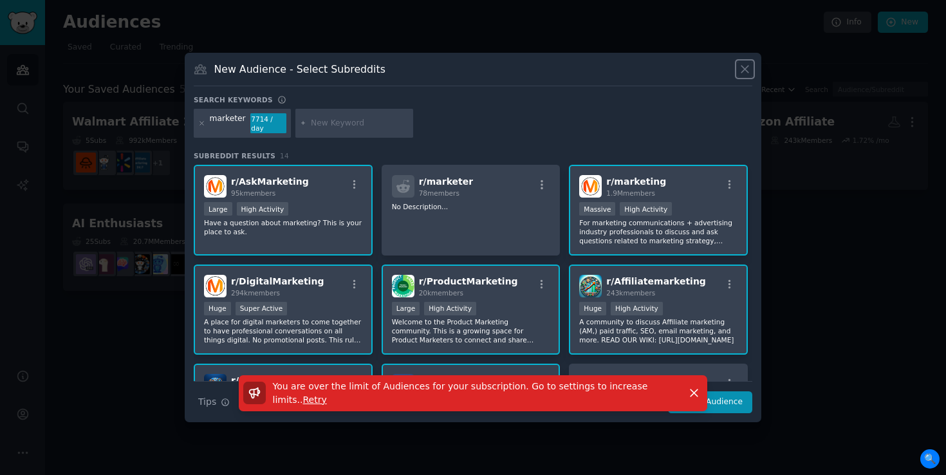
click at [744, 69] on icon at bounding box center [745, 69] width 14 height 14
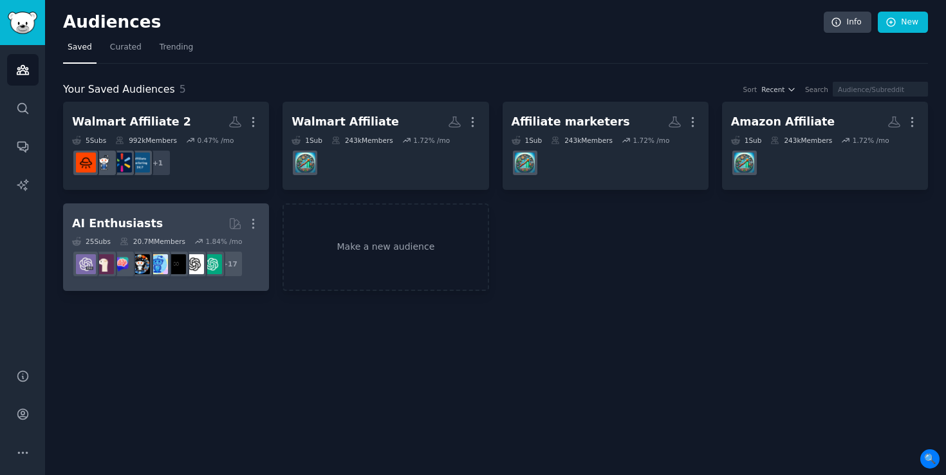
click at [175, 219] on h2 "AI Enthusiasts Curated by GummySearch More" at bounding box center [166, 223] width 188 height 23
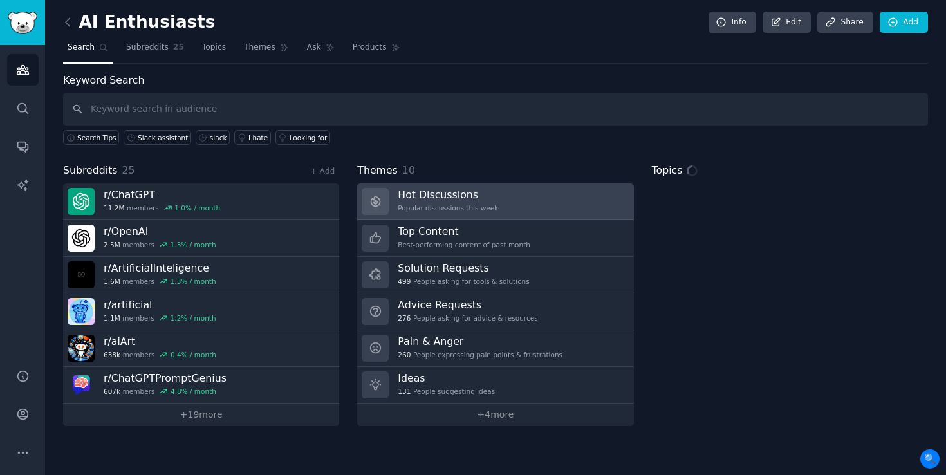
click at [513, 201] on link "Hot Discussions Popular discussions this week" at bounding box center [495, 201] width 276 height 37
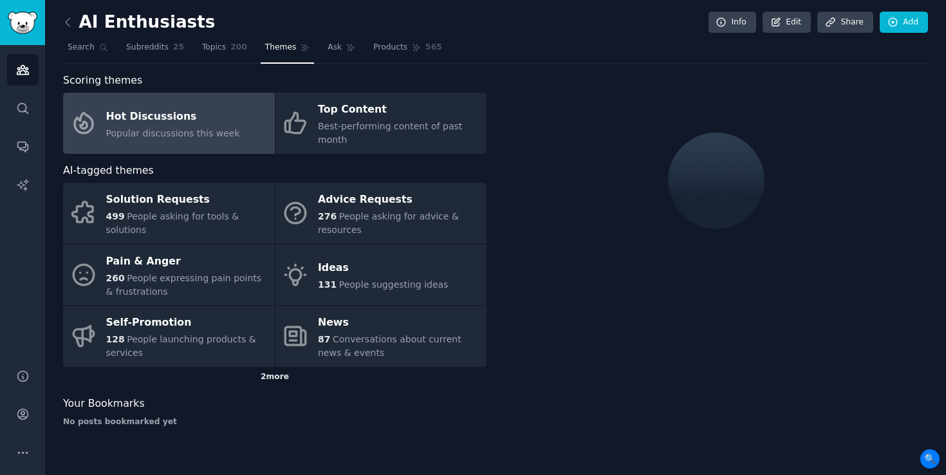
click at [267, 377] on div "2 more" at bounding box center [274, 377] width 423 height 21
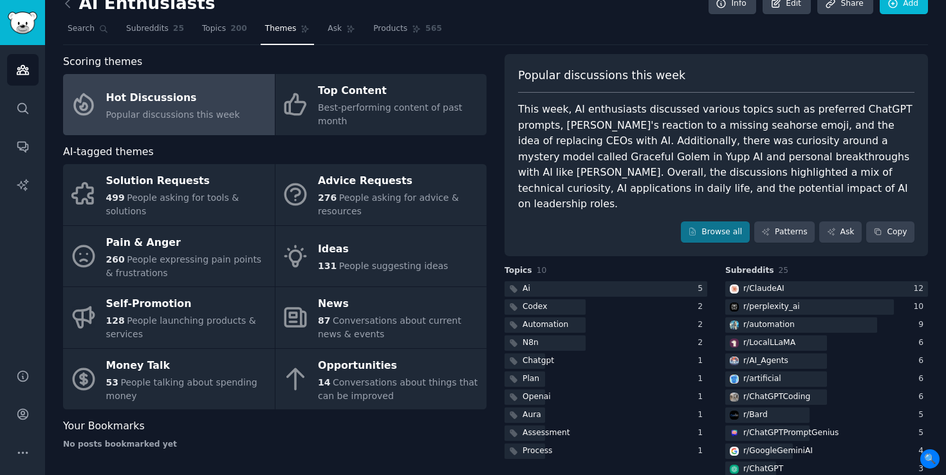
scroll to position [16, 0]
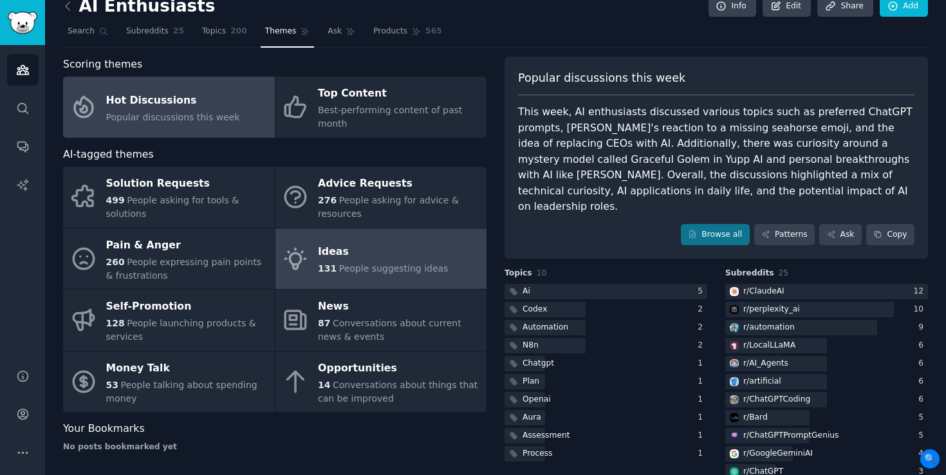
click at [342, 262] on div "131 People suggesting ideas" at bounding box center [383, 269] width 130 height 14
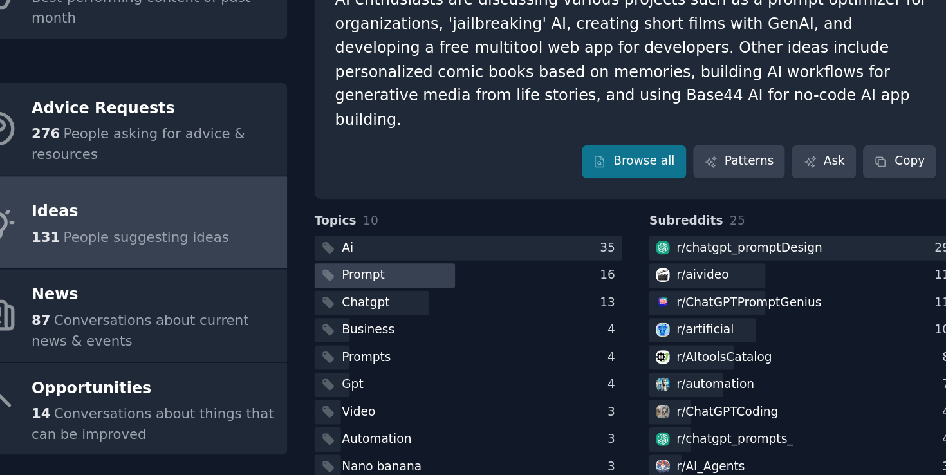
scroll to position [75, 0]
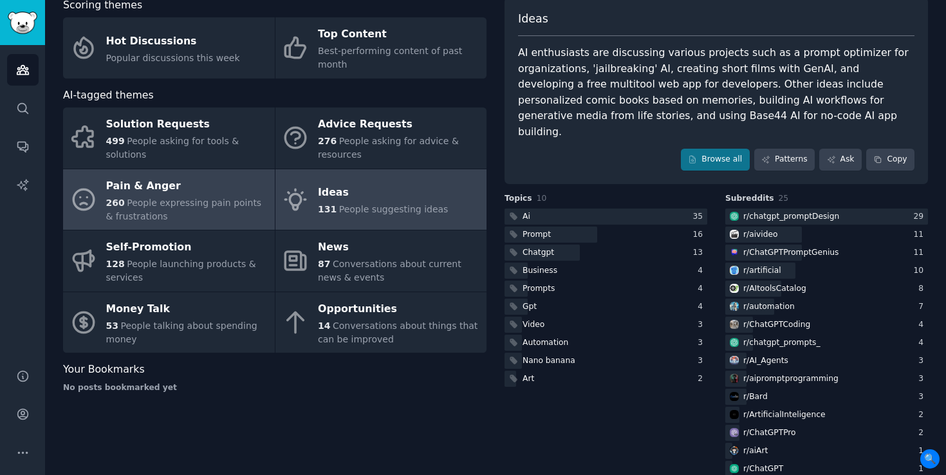
click at [207, 192] on div "Pain & Anger" at bounding box center [187, 186] width 162 height 21
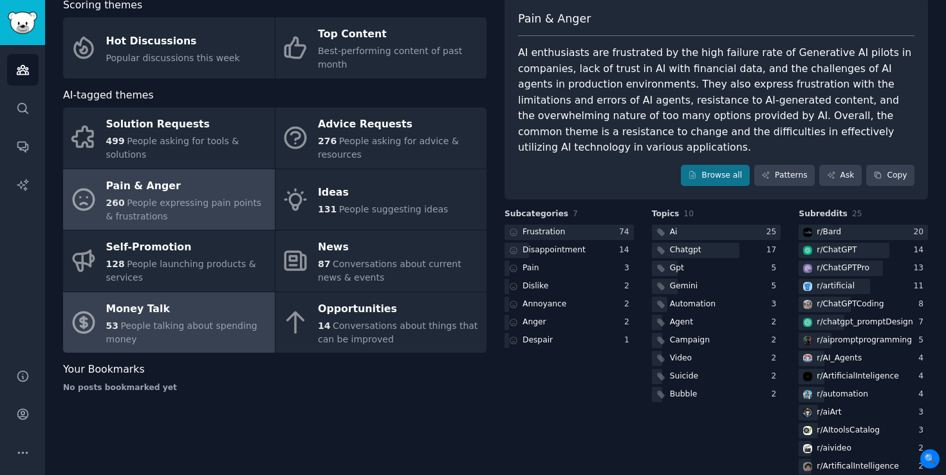
click at [203, 326] on span "People talking about spending money" at bounding box center [181, 332] width 151 height 24
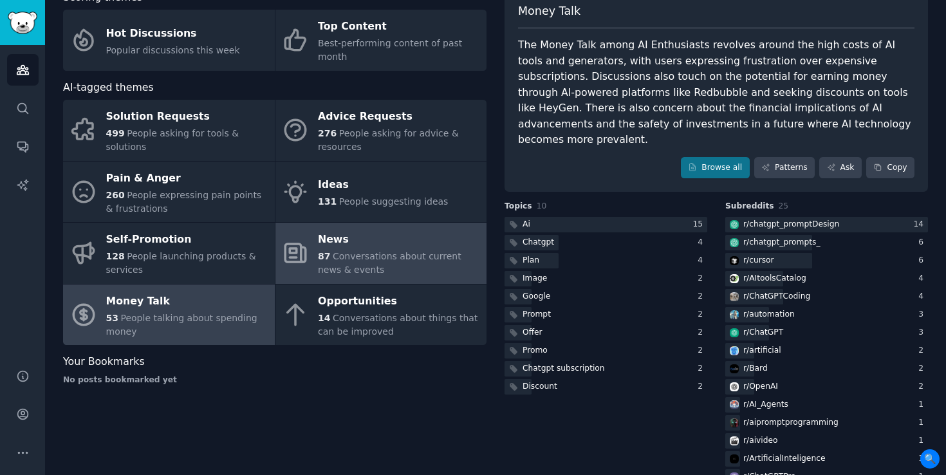
scroll to position [111, 0]
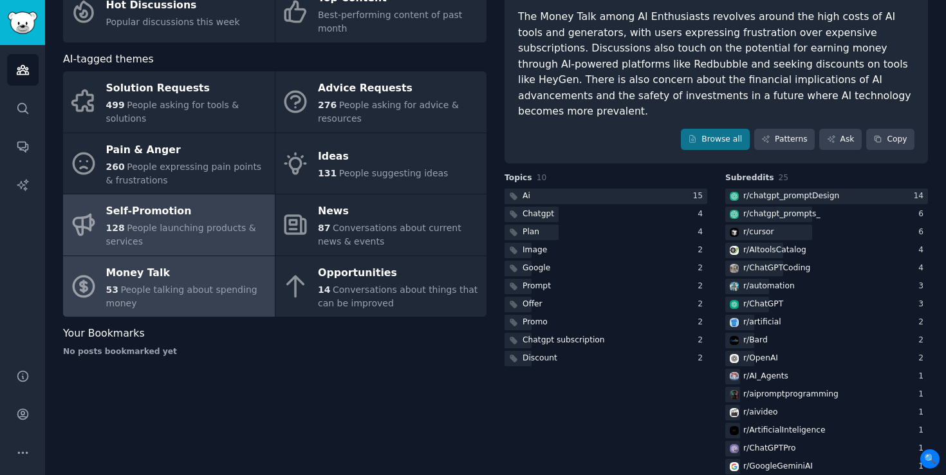
click at [144, 232] on span "People launching products & services" at bounding box center [181, 235] width 150 height 24
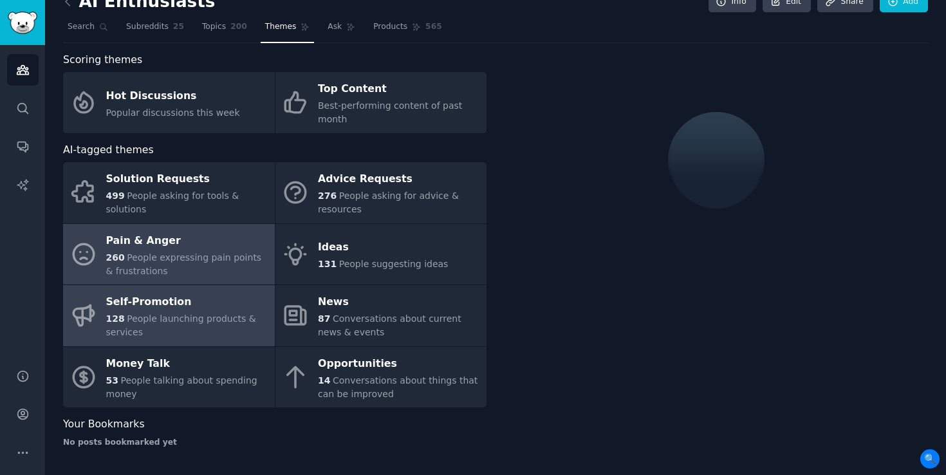
scroll to position [45, 0]
